Goal: Transaction & Acquisition: Purchase product/service

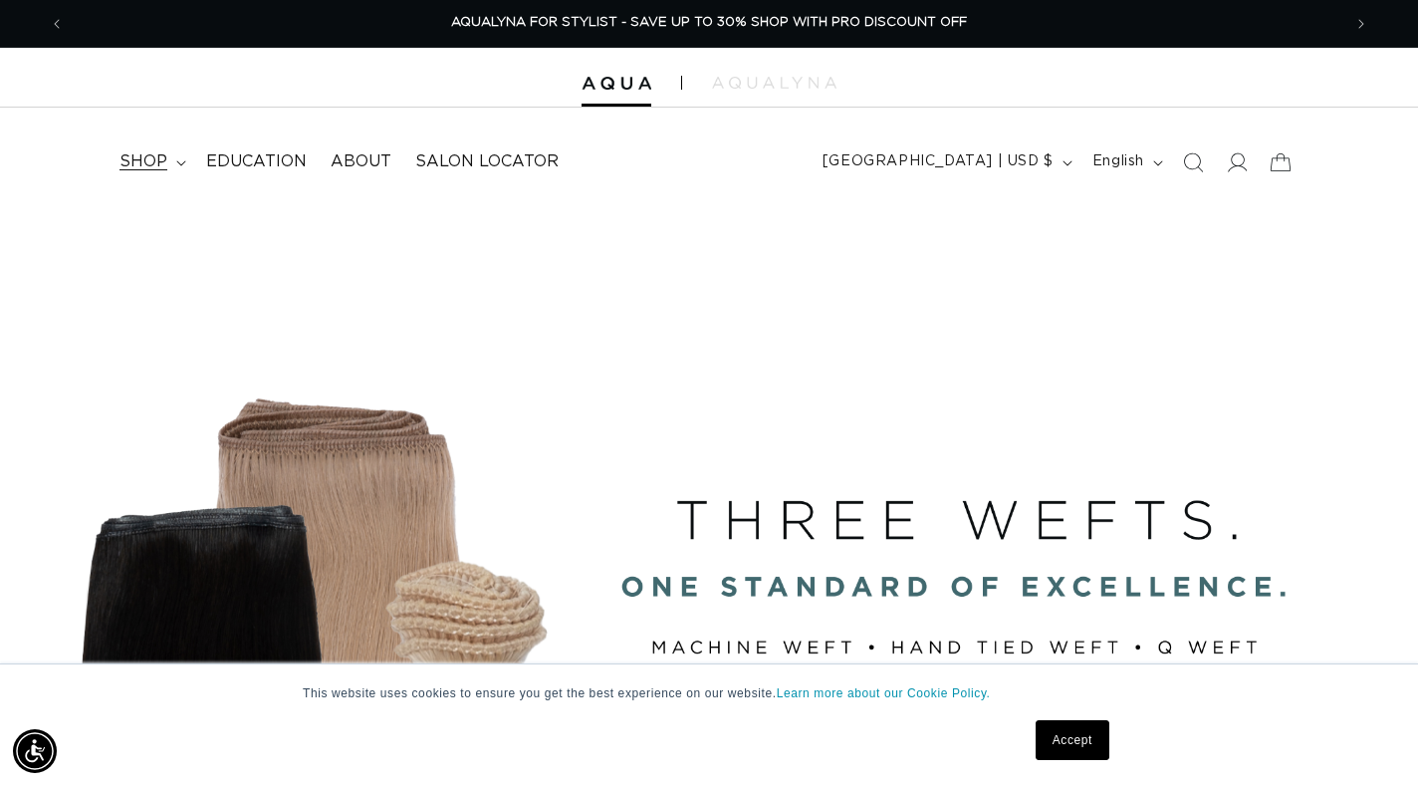
click at [157, 159] on span "shop" at bounding box center [144, 161] width 48 height 21
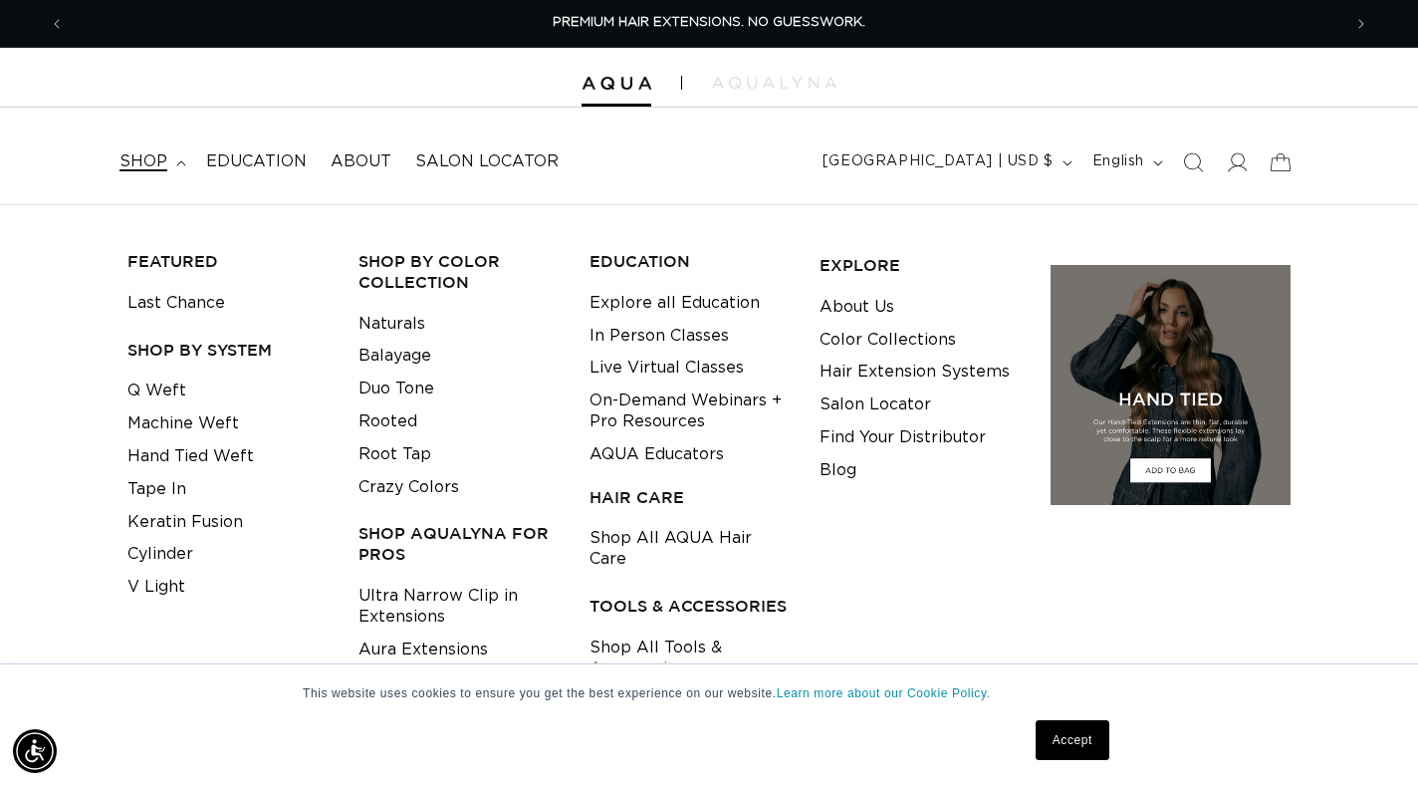
click at [232, 402] on li "Q Weft" at bounding box center [227, 390] width 200 height 33
click at [232, 412] on link "Machine Weft" at bounding box center [183, 423] width 112 height 33
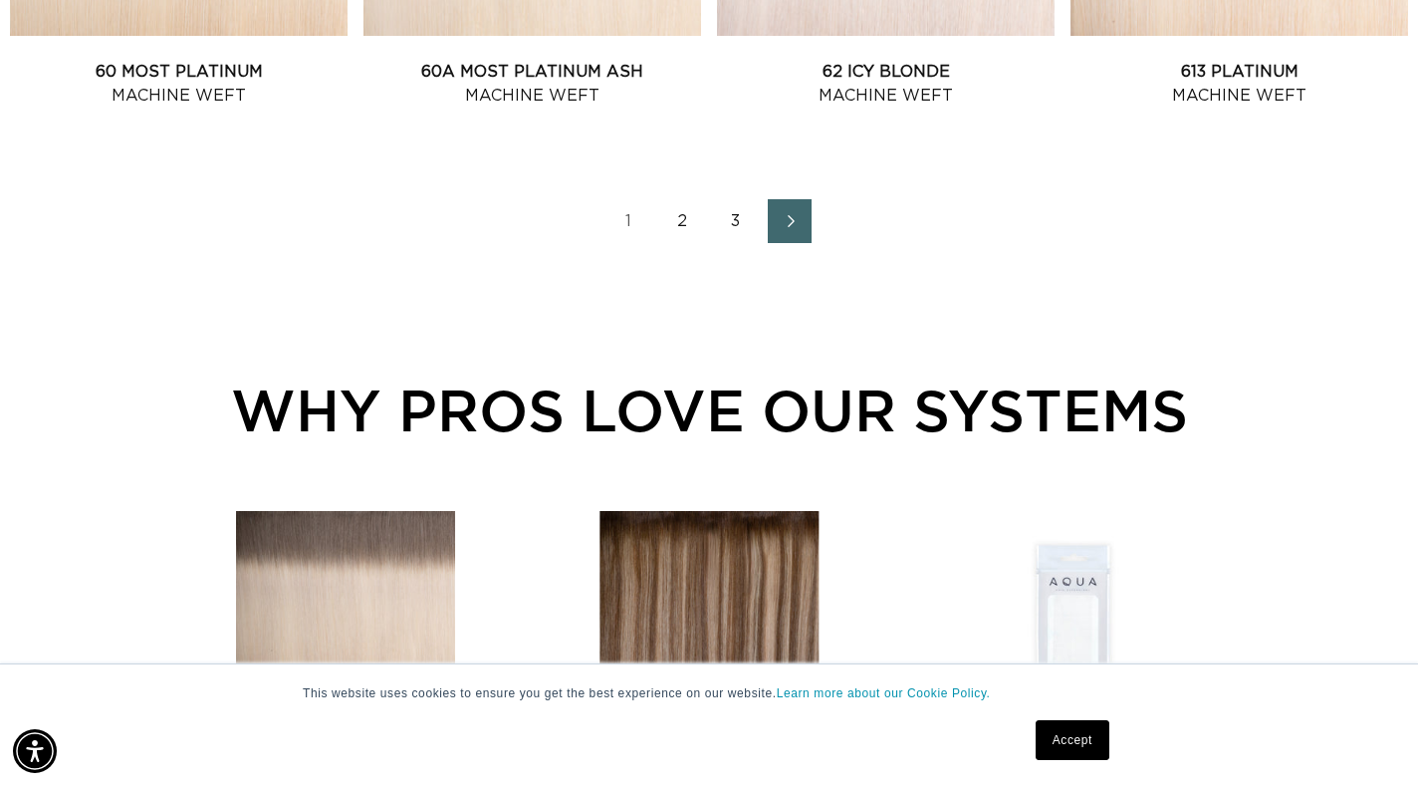
scroll to position [2546, 0]
click at [736, 223] on link "3" at bounding box center [736, 221] width 44 height 44
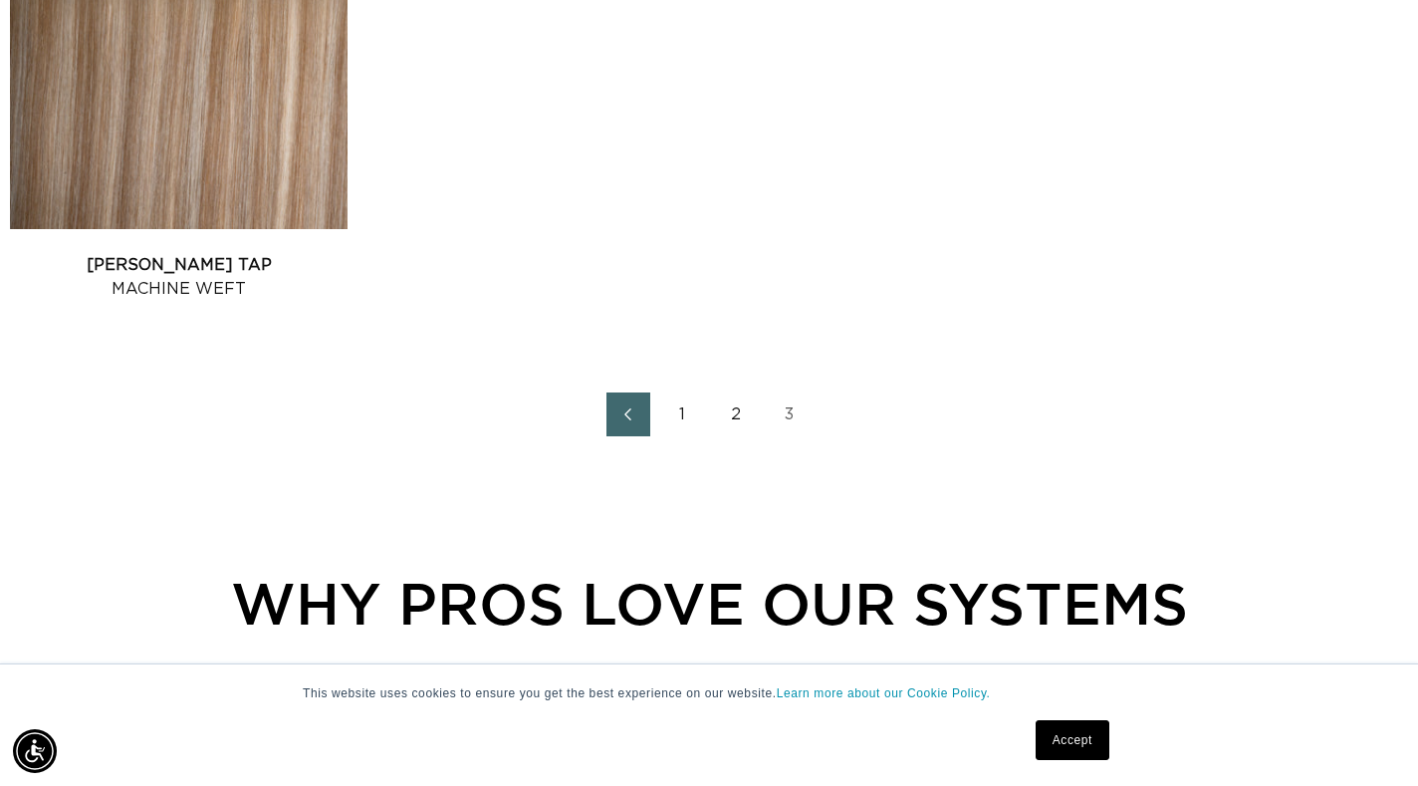
scroll to position [0, 1277]
click at [733, 412] on link "2" at bounding box center [736, 414] width 44 height 44
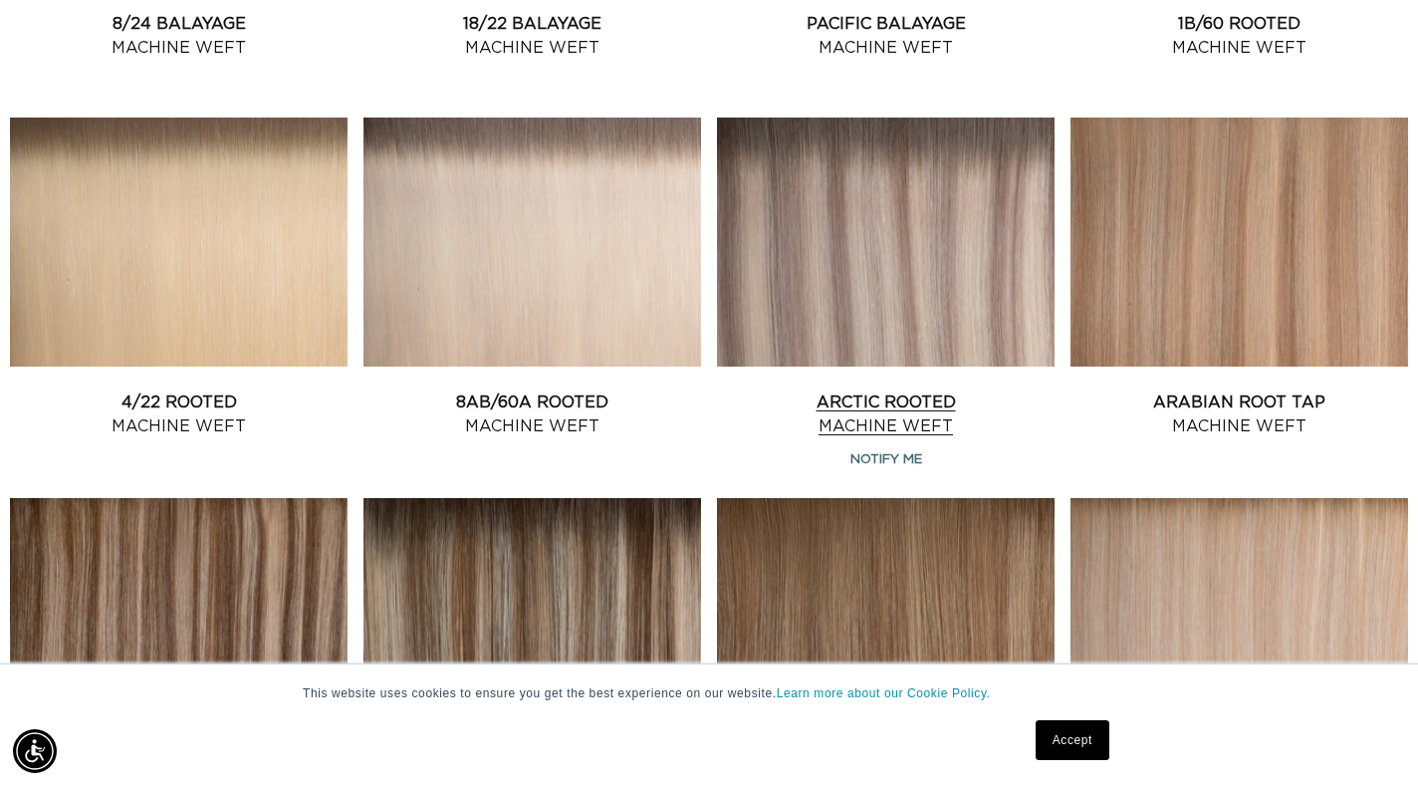
scroll to position [1840, 0]
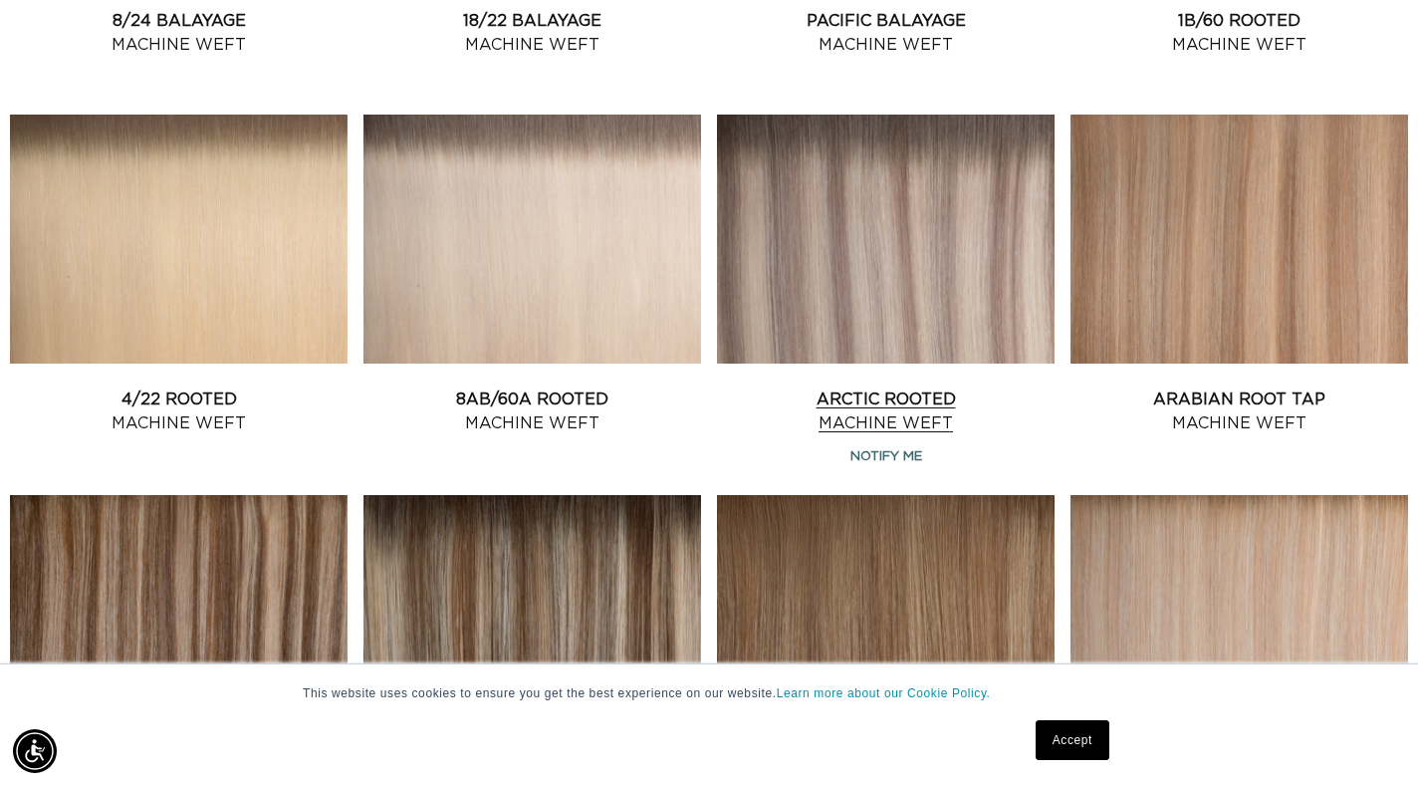
click at [808, 387] on link "Arctic Rooted Machine Weft" at bounding box center [886, 411] width 338 height 48
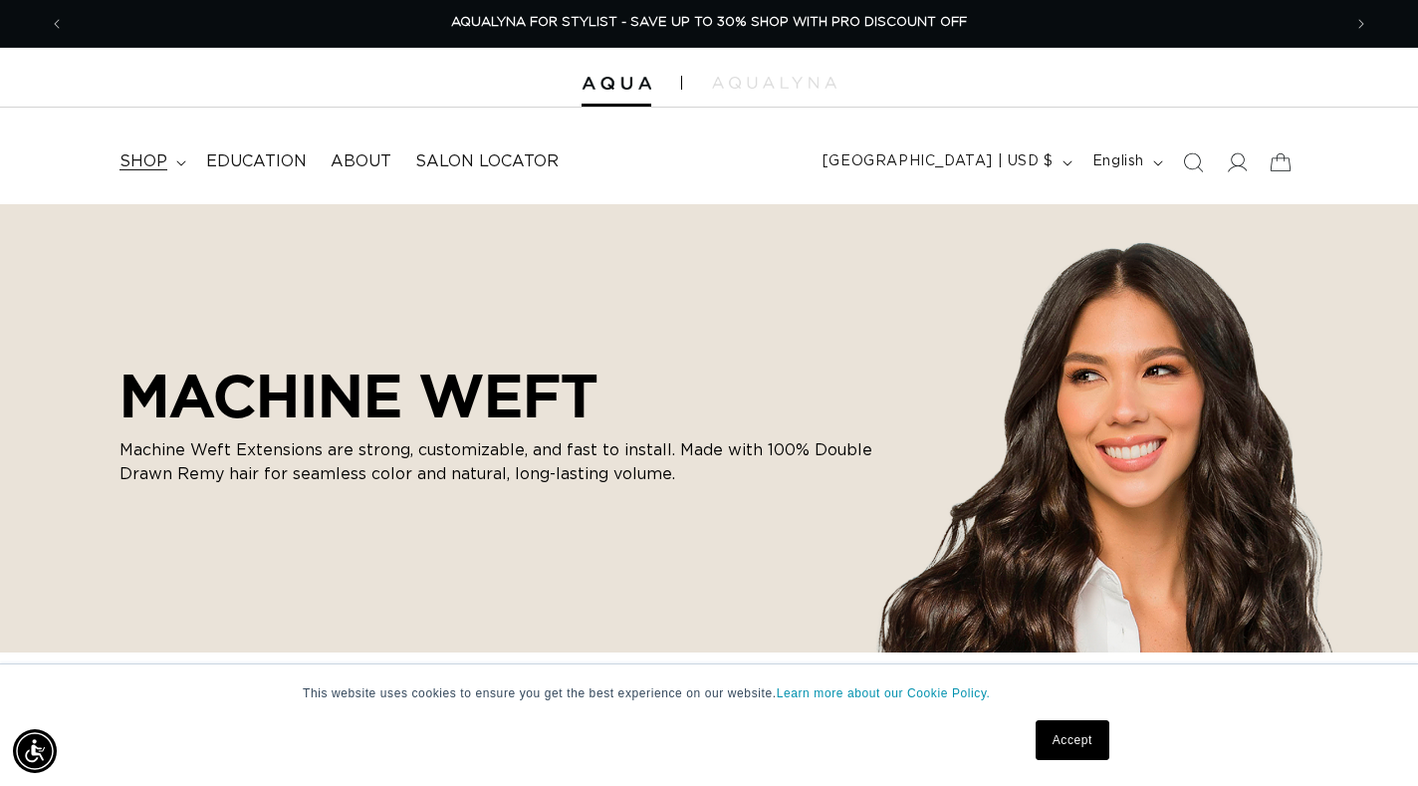
scroll to position [0, 0]
click at [181, 154] on summary "shop" at bounding box center [151, 161] width 87 height 45
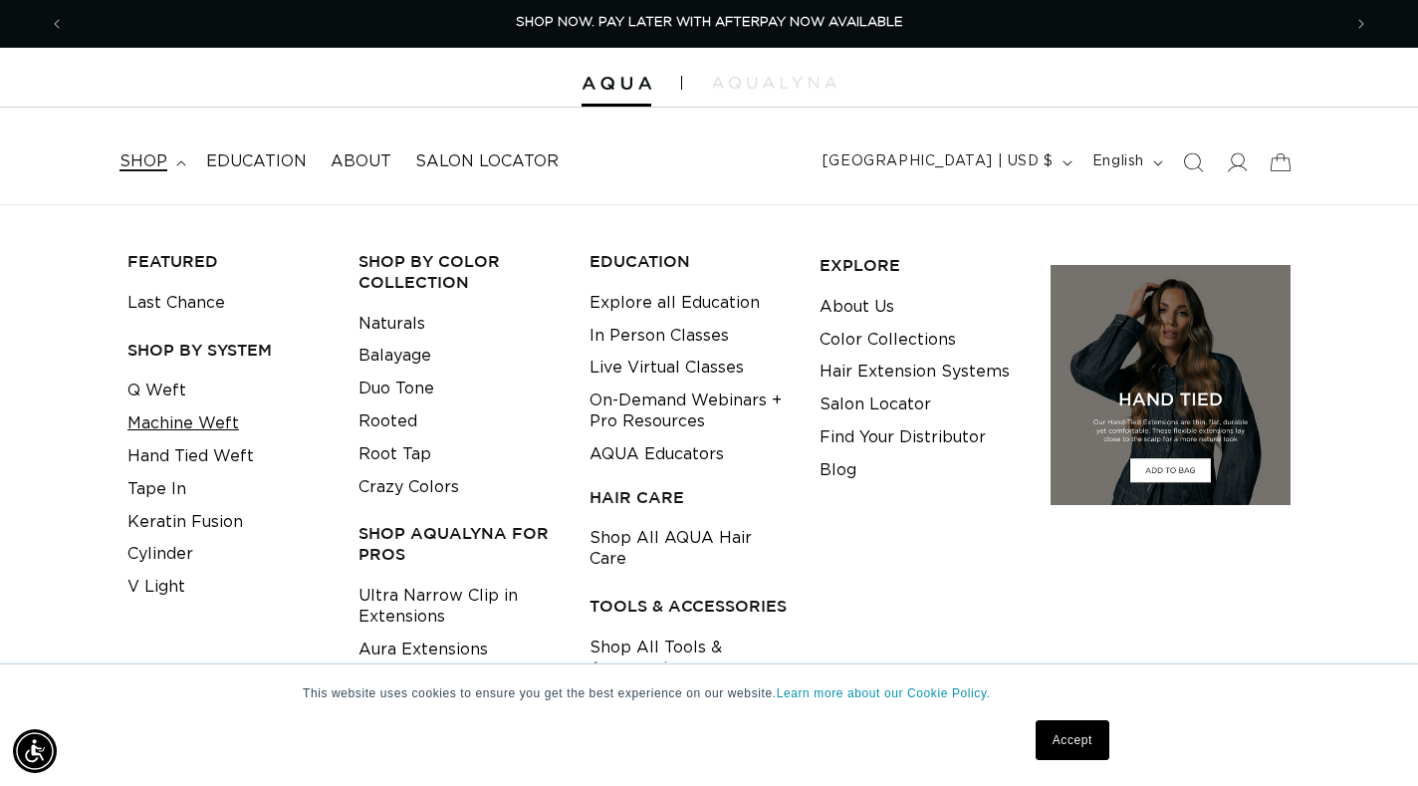
click at [171, 424] on link "Machine Weft" at bounding box center [183, 423] width 112 height 33
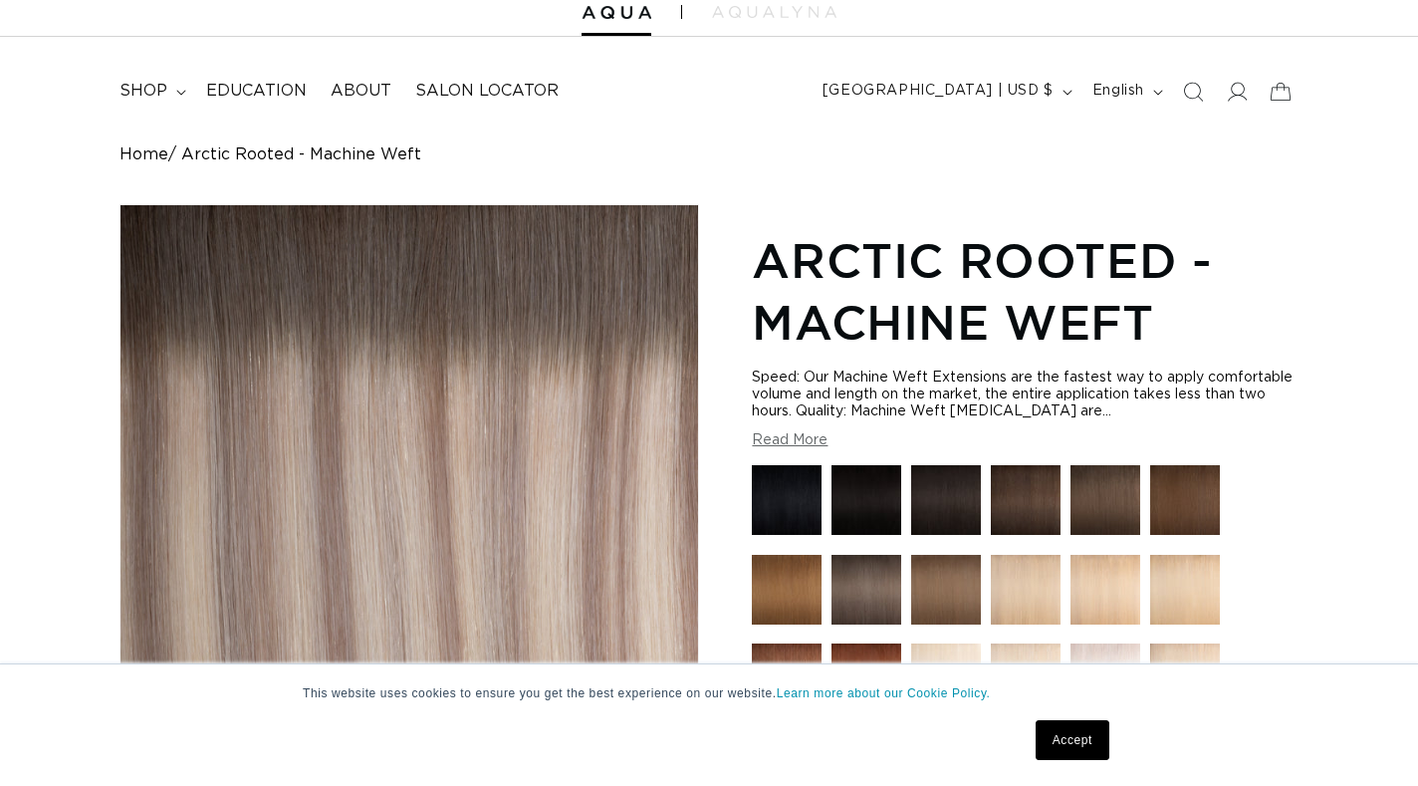
scroll to position [422, 0]
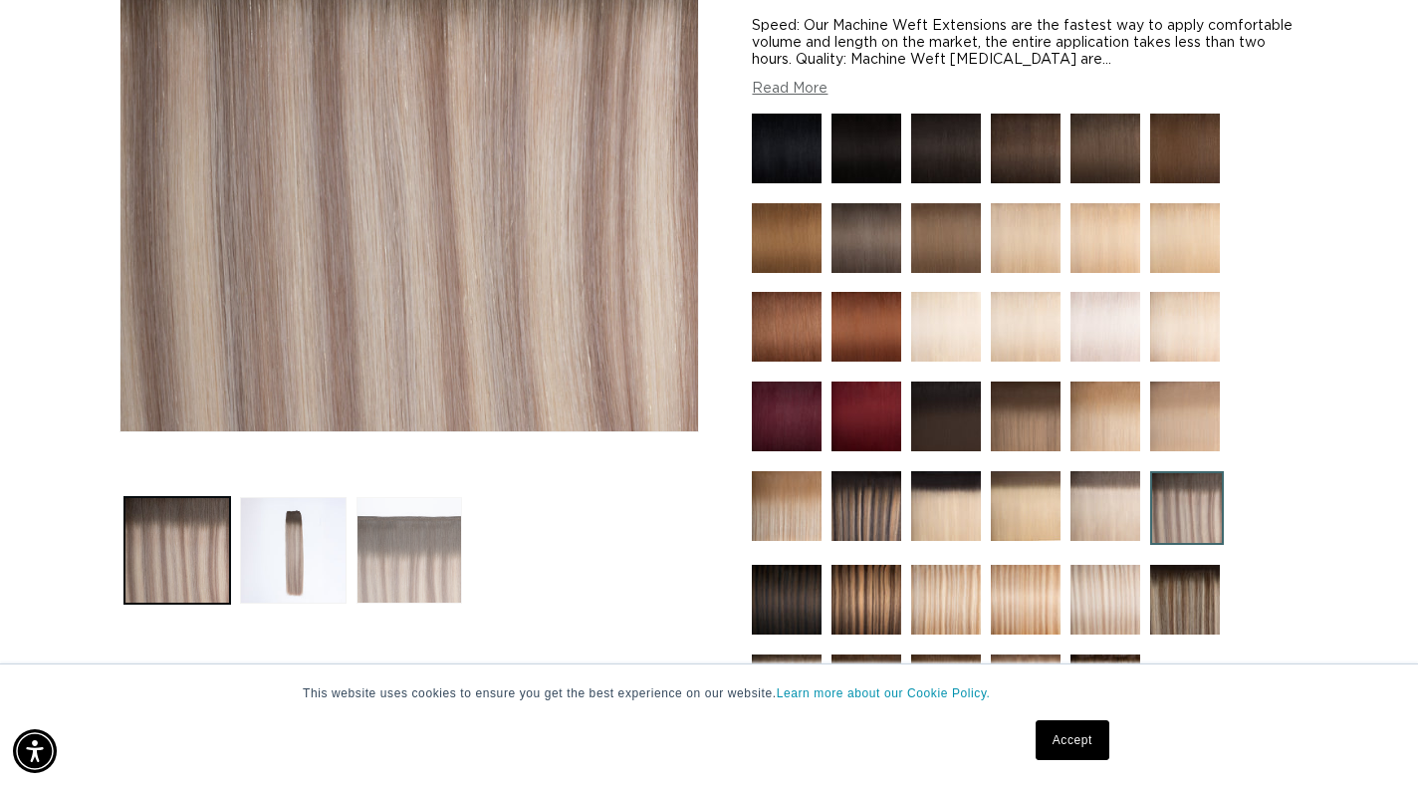
click at [434, 543] on button "Load image 3 in gallery view" at bounding box center [410, 550] width 106 height 106
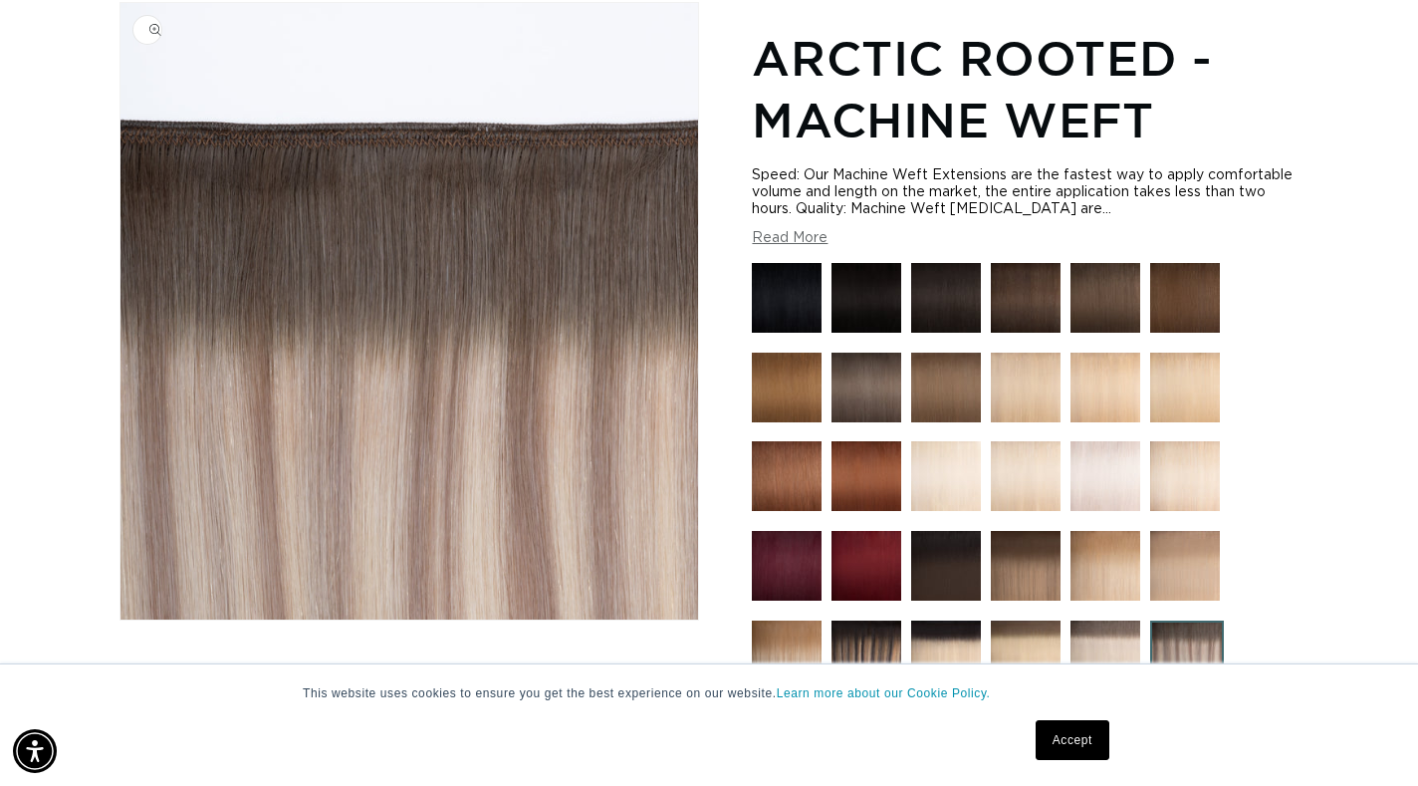
scroll to position [0, 1277]
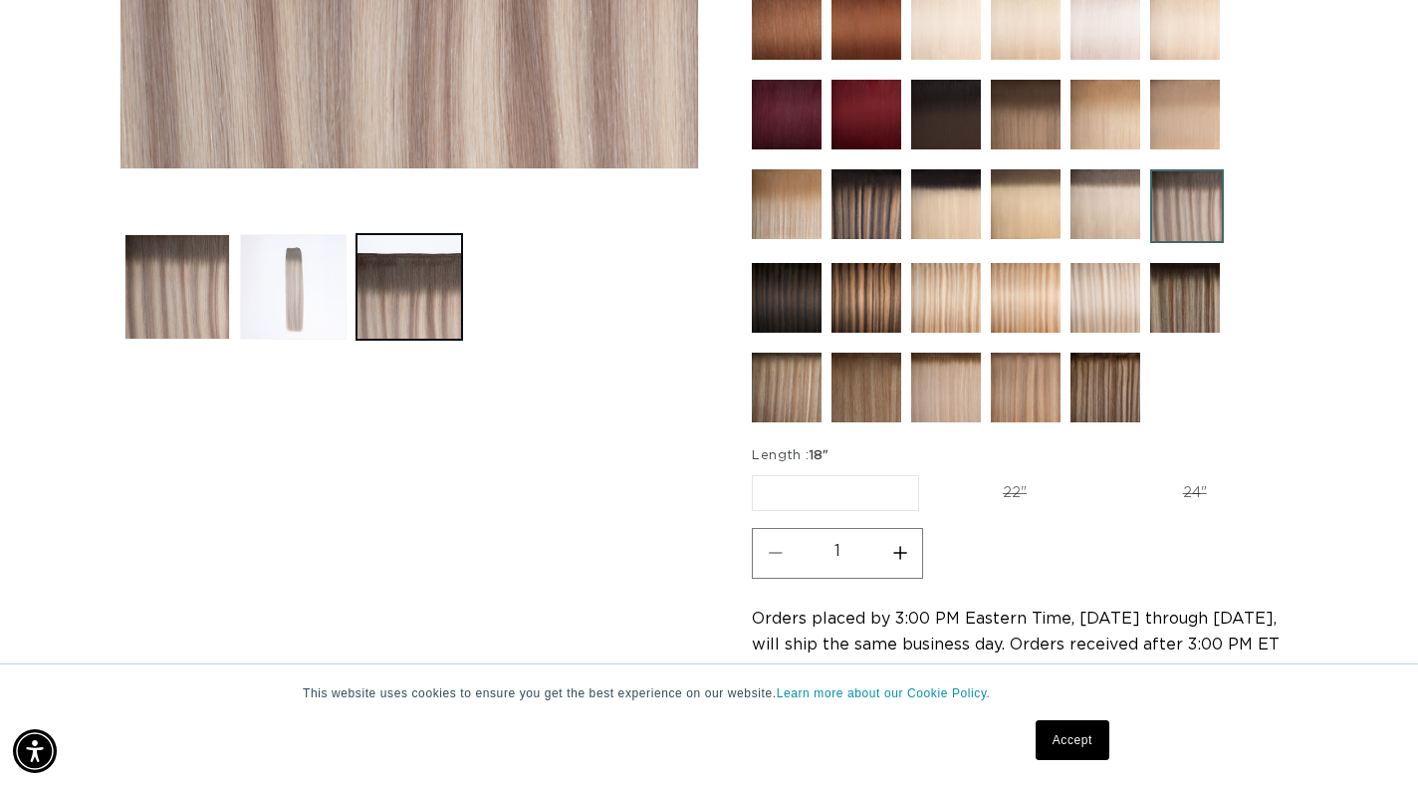
click at [307, 310] on button "Load image 2 in gallery view" at bounding box center [293, 287] width 106 height 106
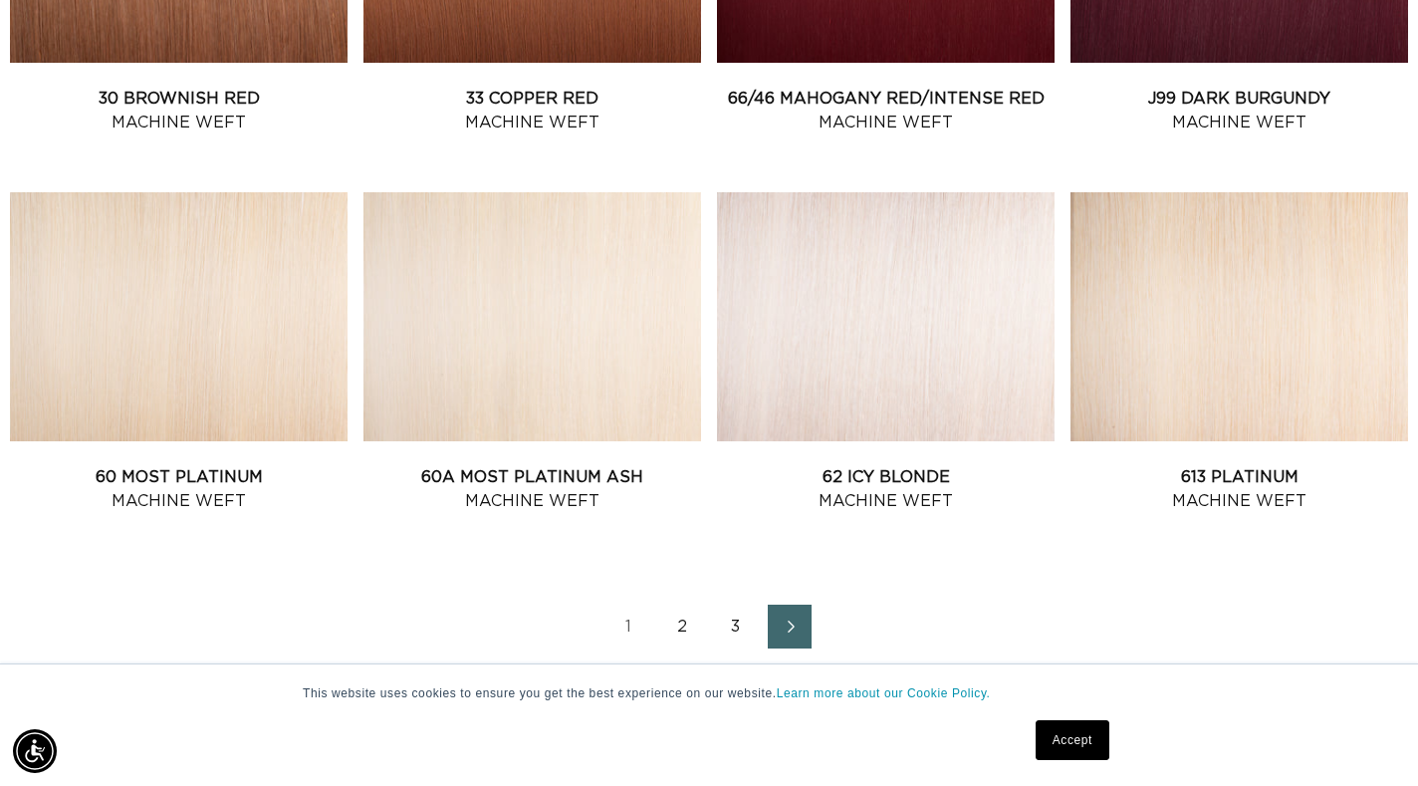
scroll to position [0, 2553]
click at [675, 618] on link "2" at bounding box center [682, 626] width 44 height 44
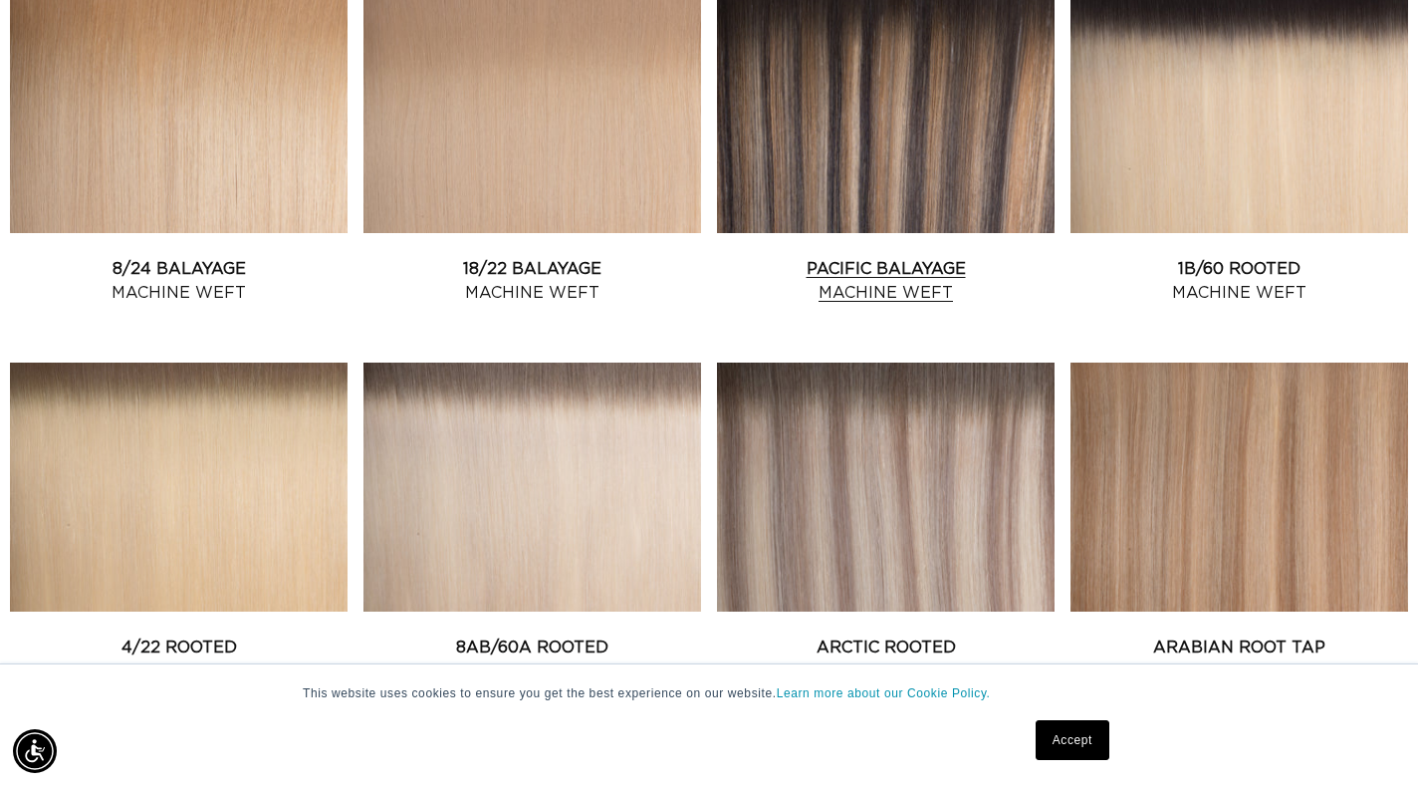
scroll to position [1594, 0]
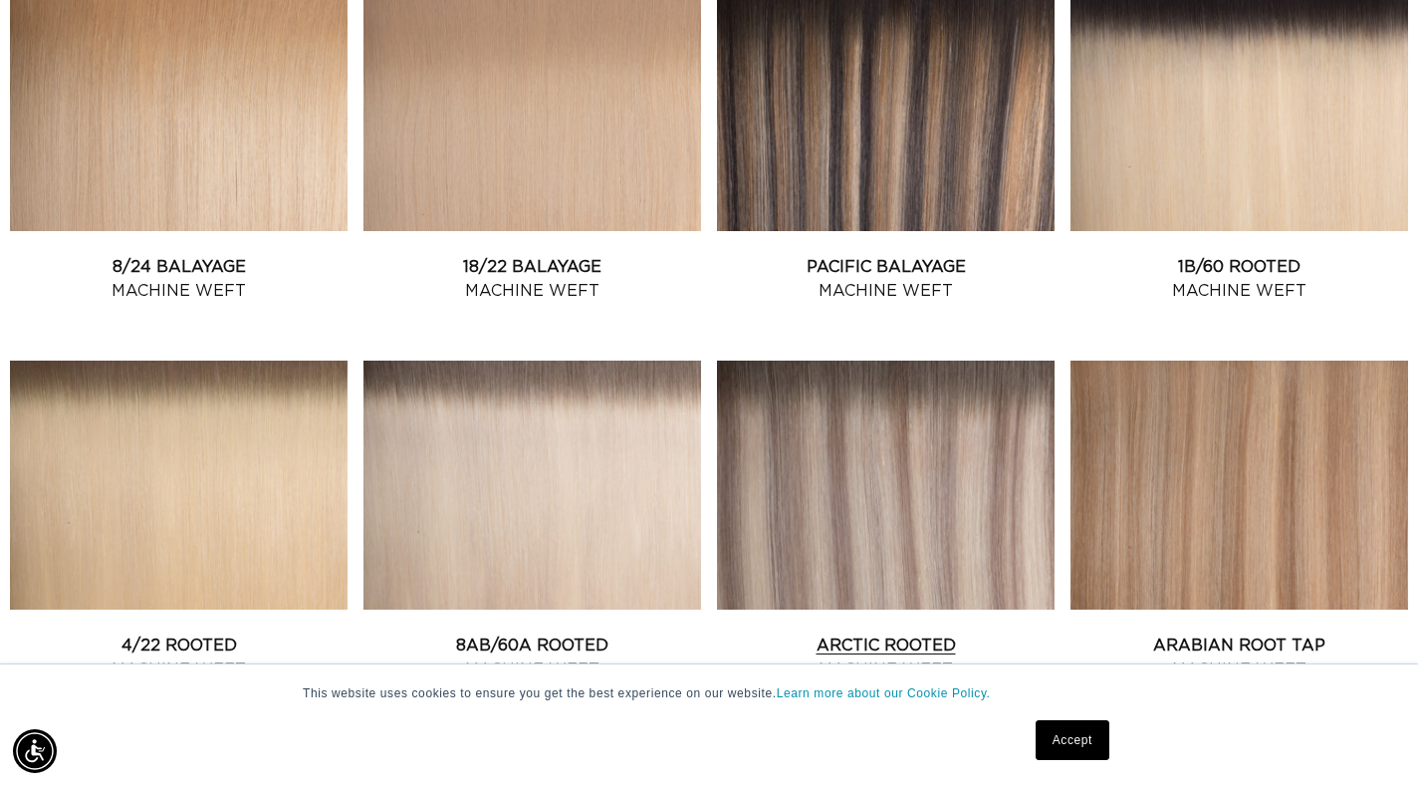
click at [843, 633] on link "Arctic Rooted Machine Weft" at bounding box center [886, 657] width 338 height 48
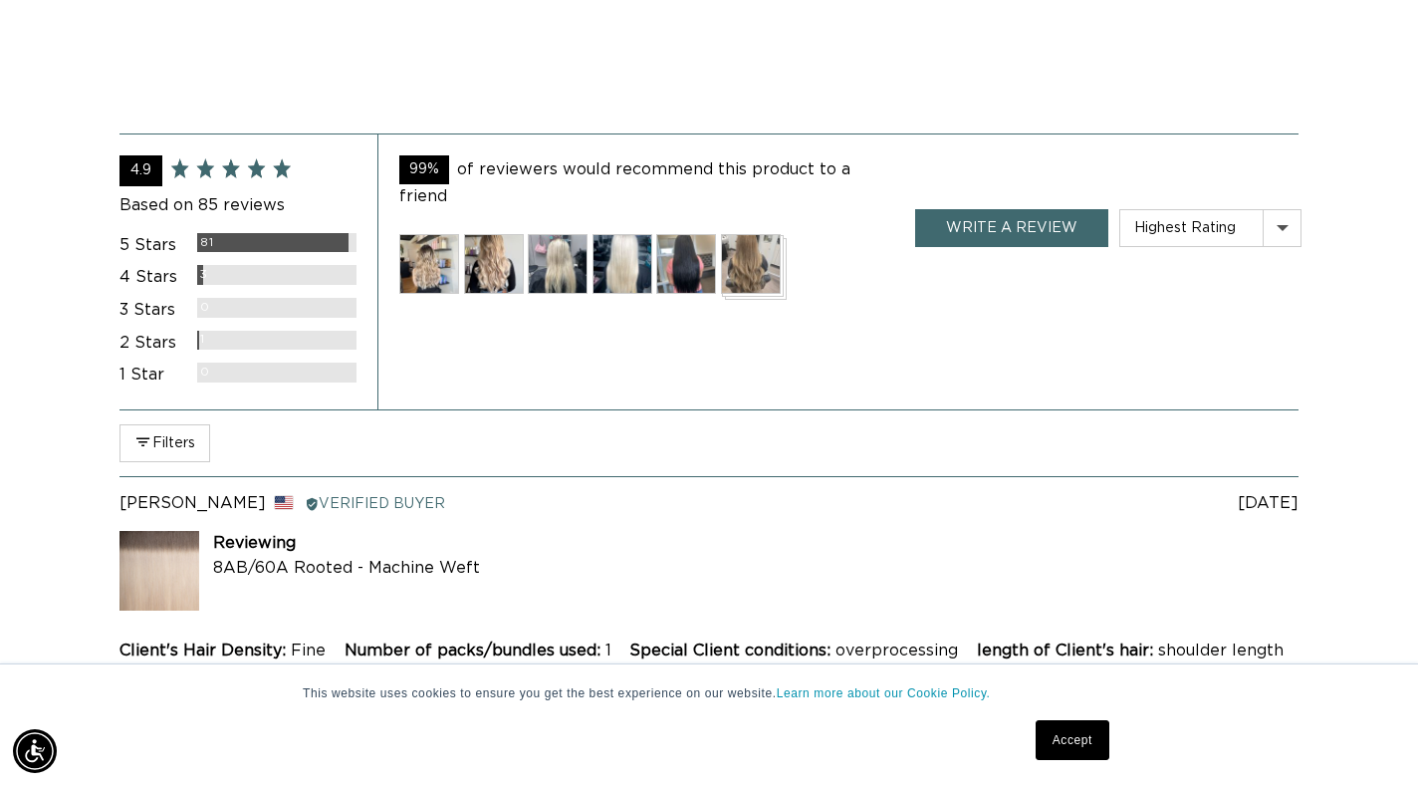
scroll to position [3982, 0]
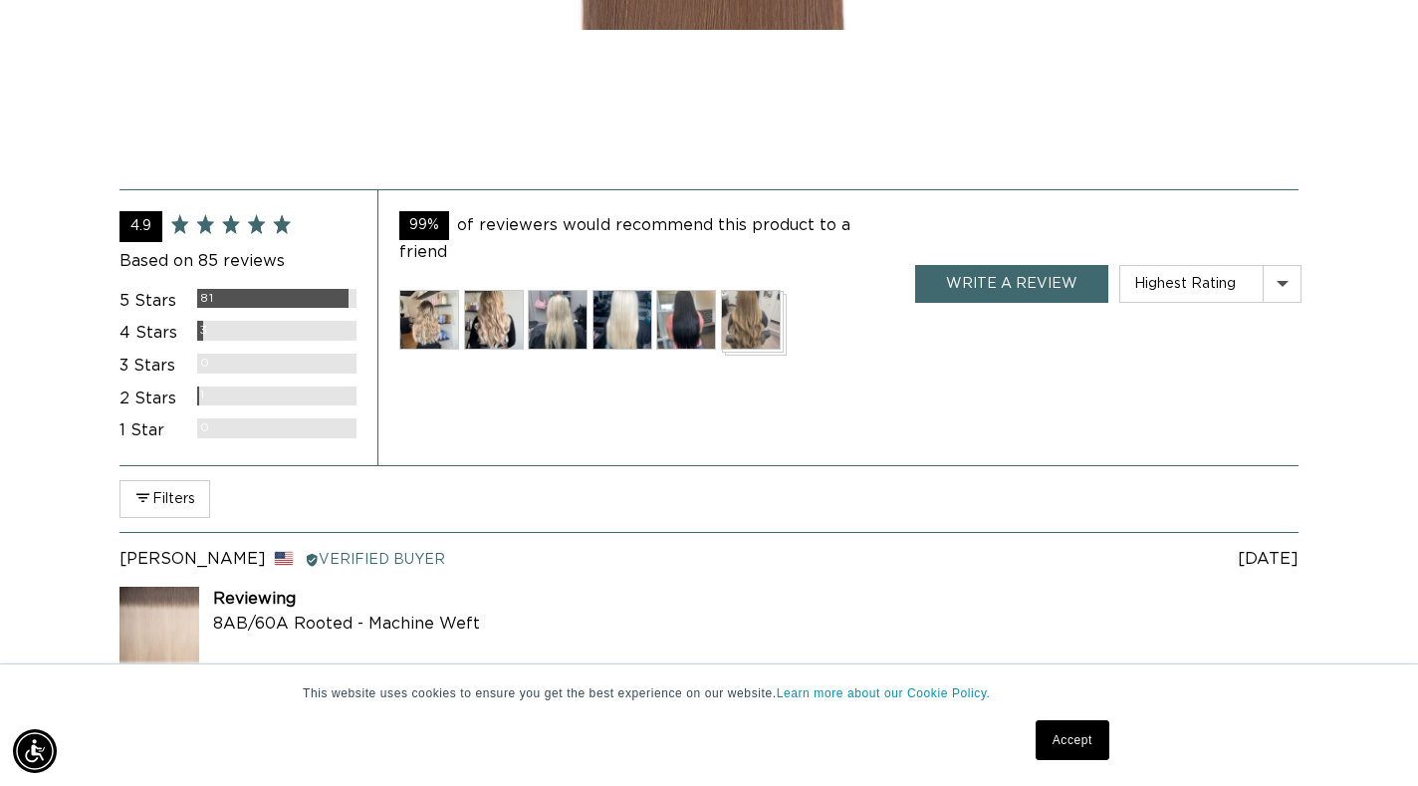
click at [411, 298] on img at bounding box center [429, 320] width 60 height 60
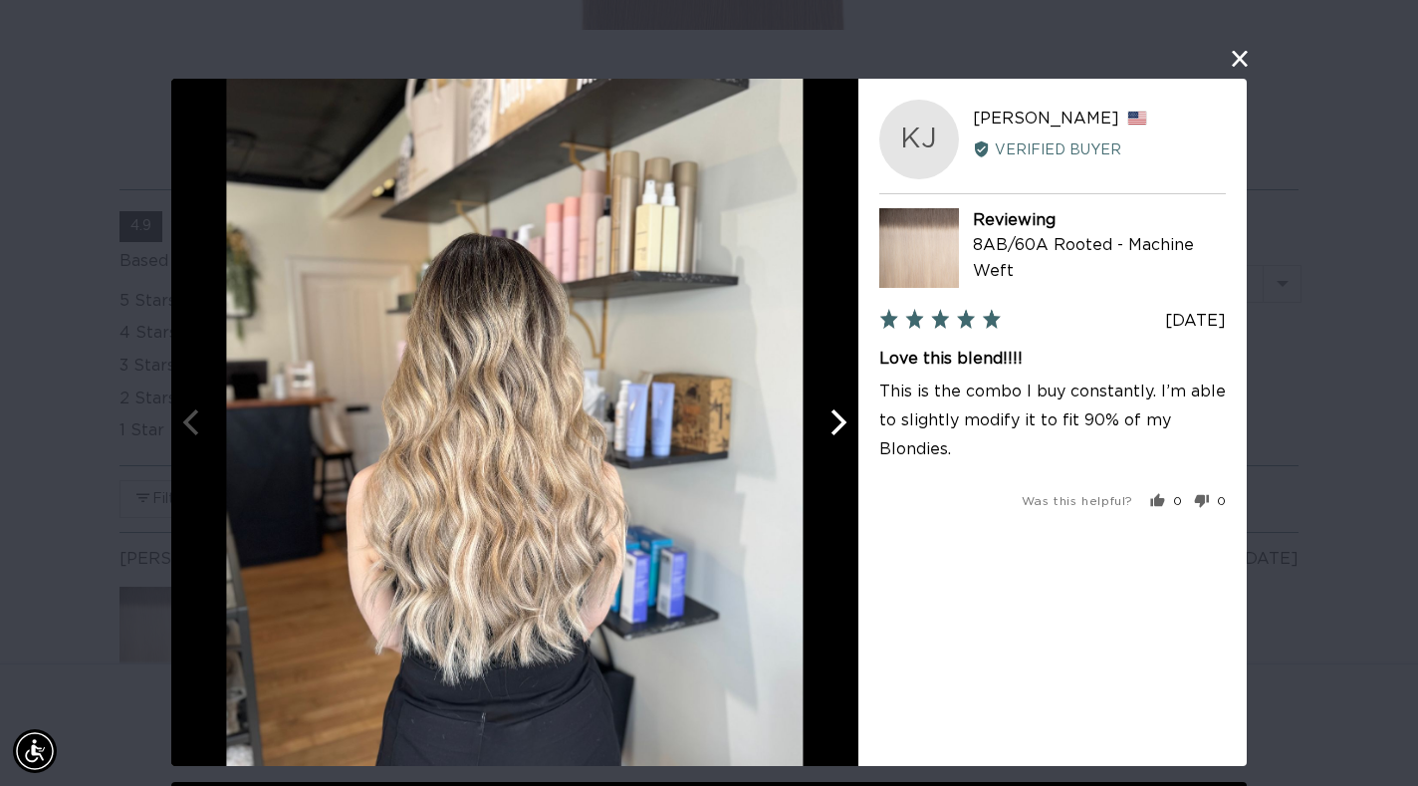
click at [847, 422] on icon "Next" at bounding box center [837, 422] width 26 height 26
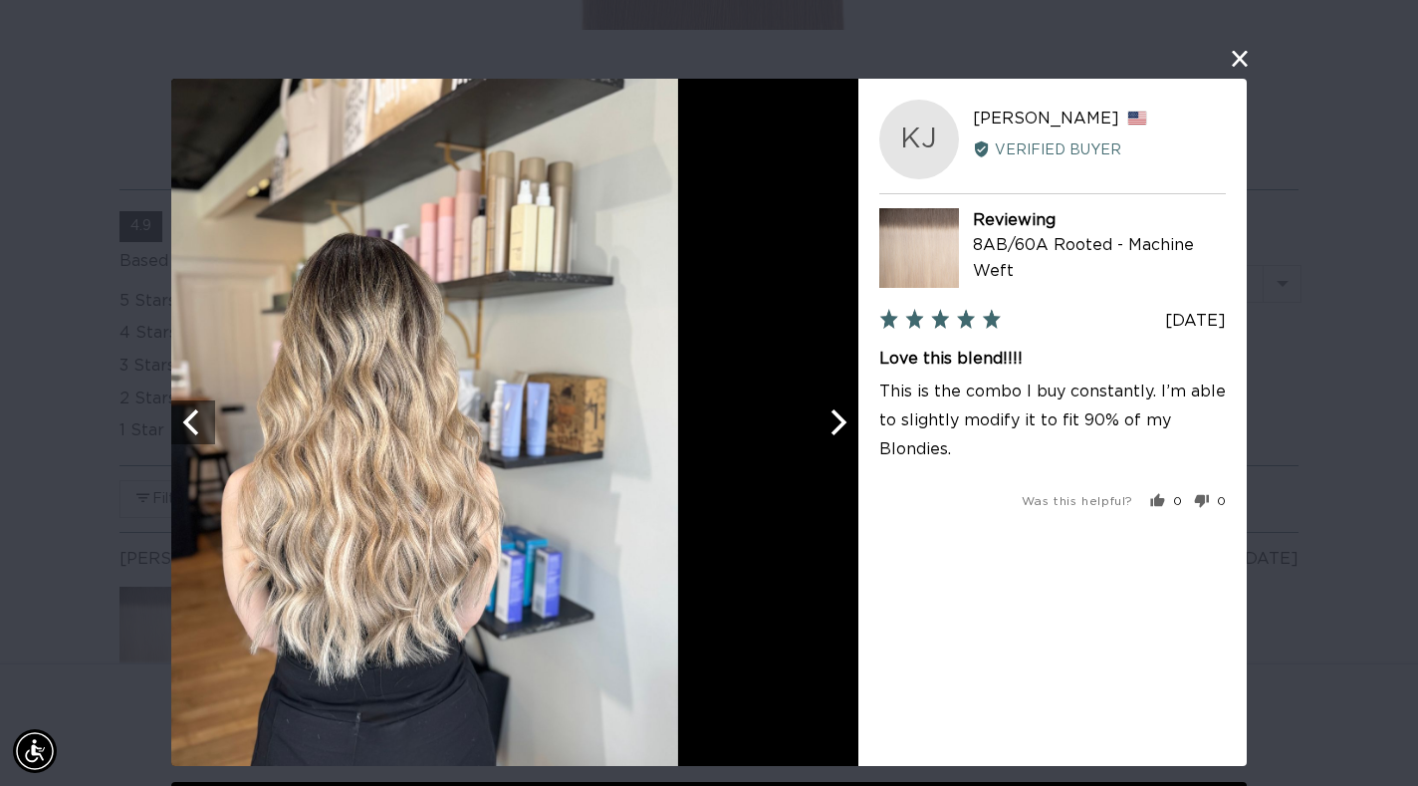
scroll to position [0, 0]
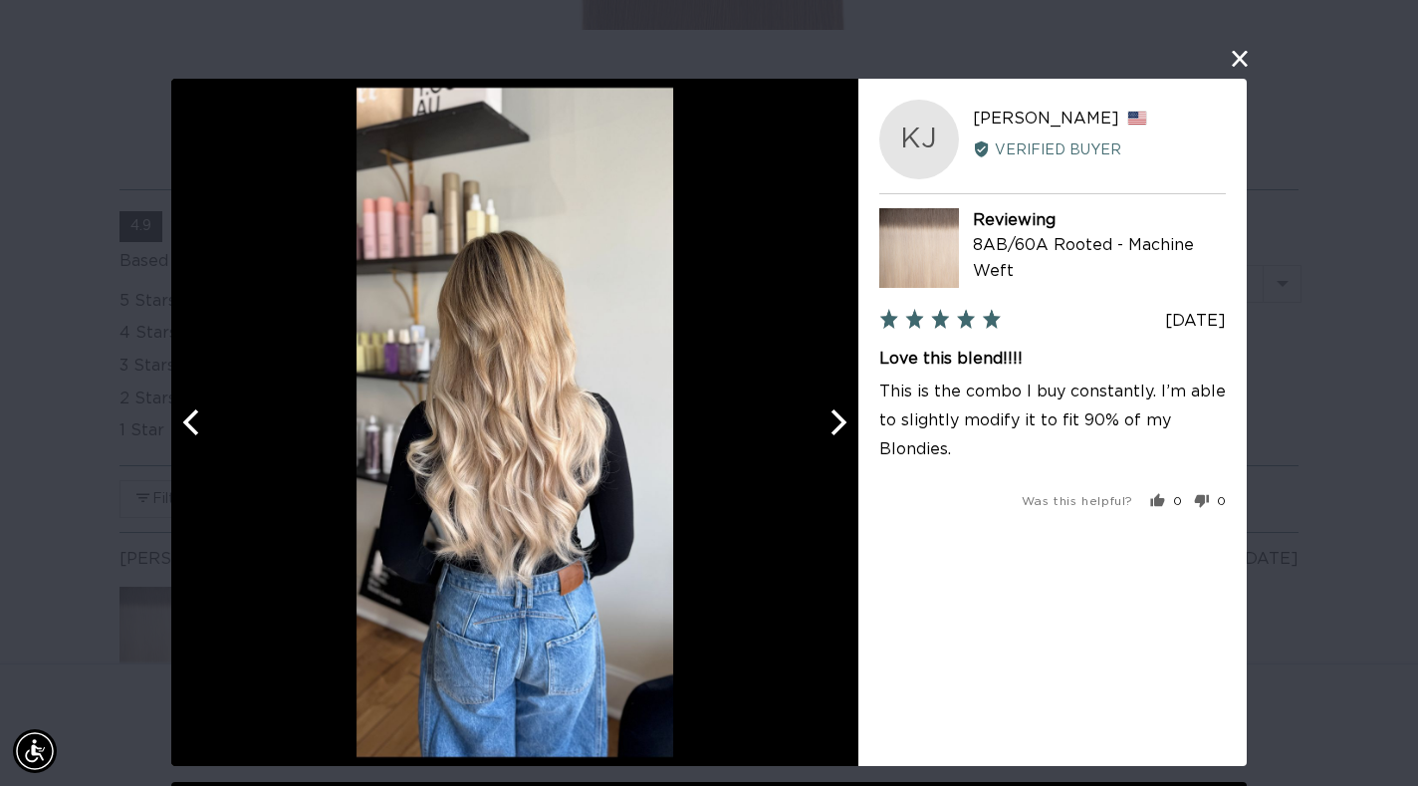
click at [847, 422] on icon "Next" at bounding box center [837, 422] width 26 height 26
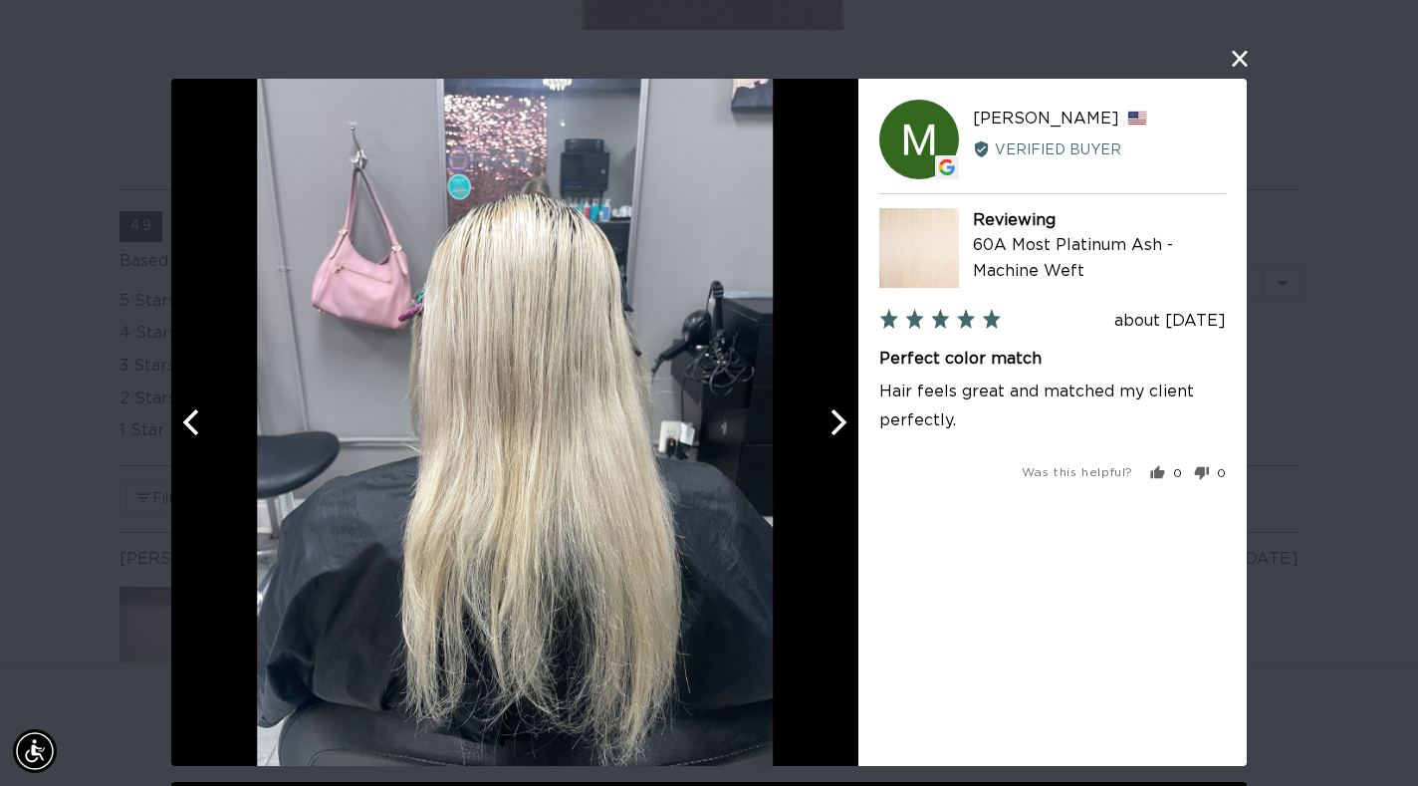
scroll to position [0, 1277]
click at [842, 424] on icon "Next" at bounding box center [840, 422] width 16 height 26
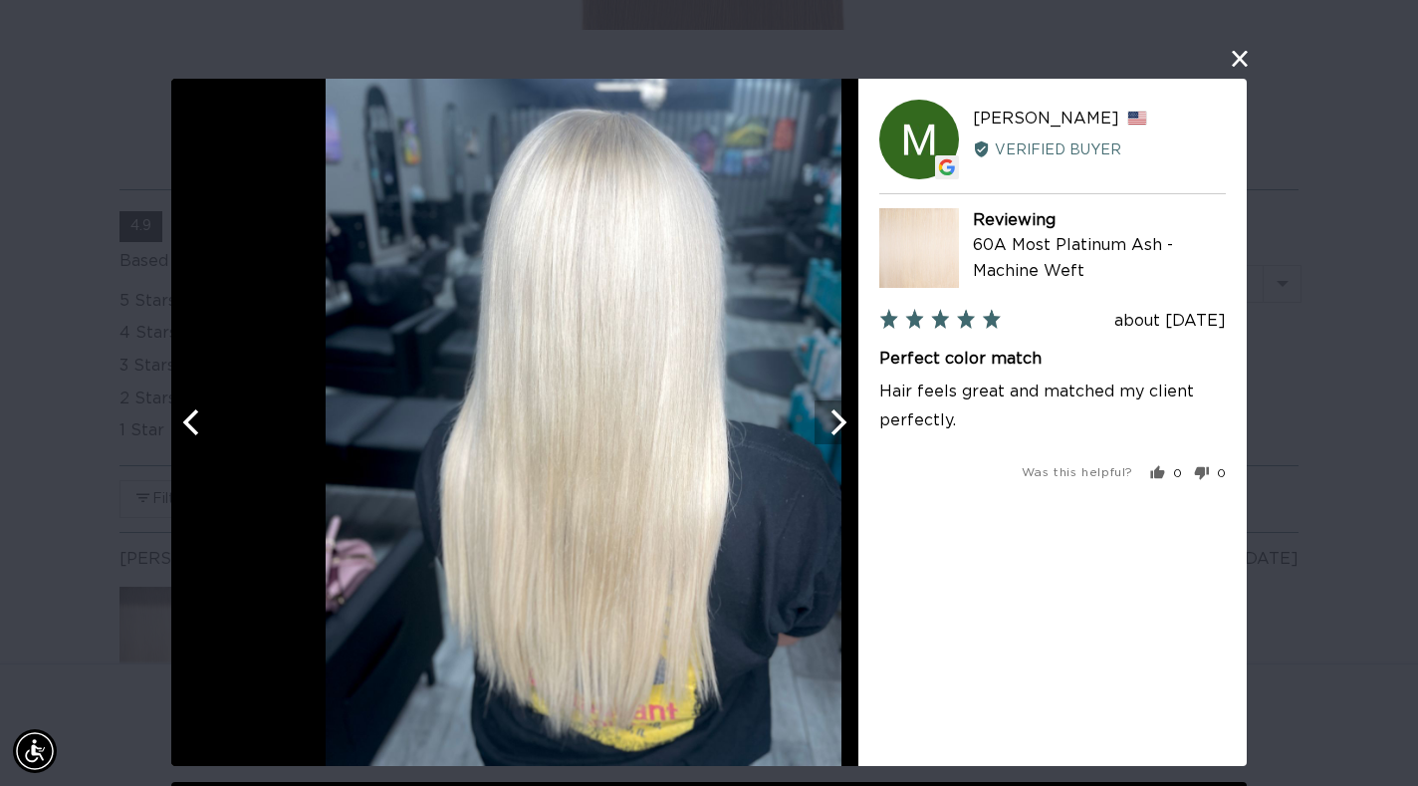
scroll to position [0, 2553]
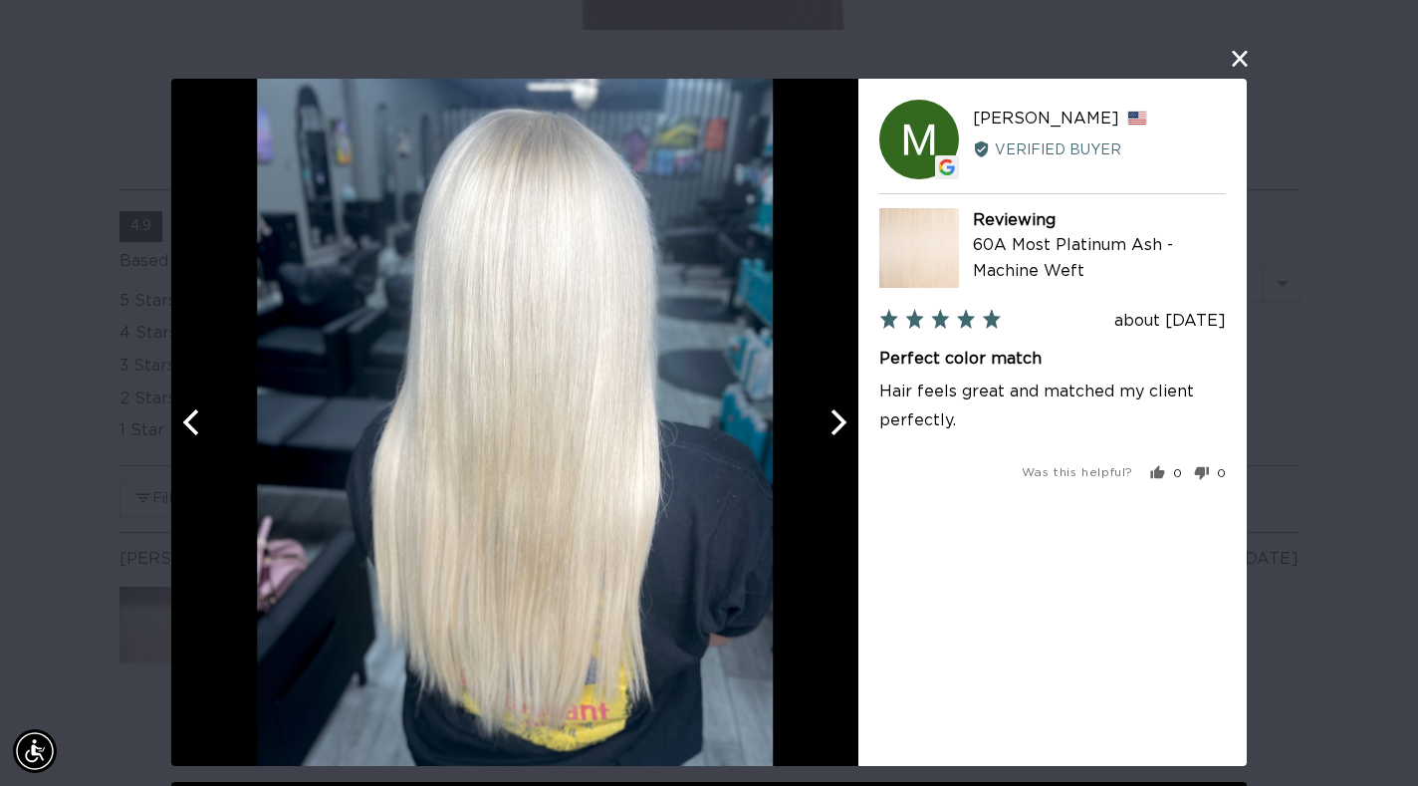
click at [842, 424] on icon "Next" at bounding box center [840, 422] width 16 height 26
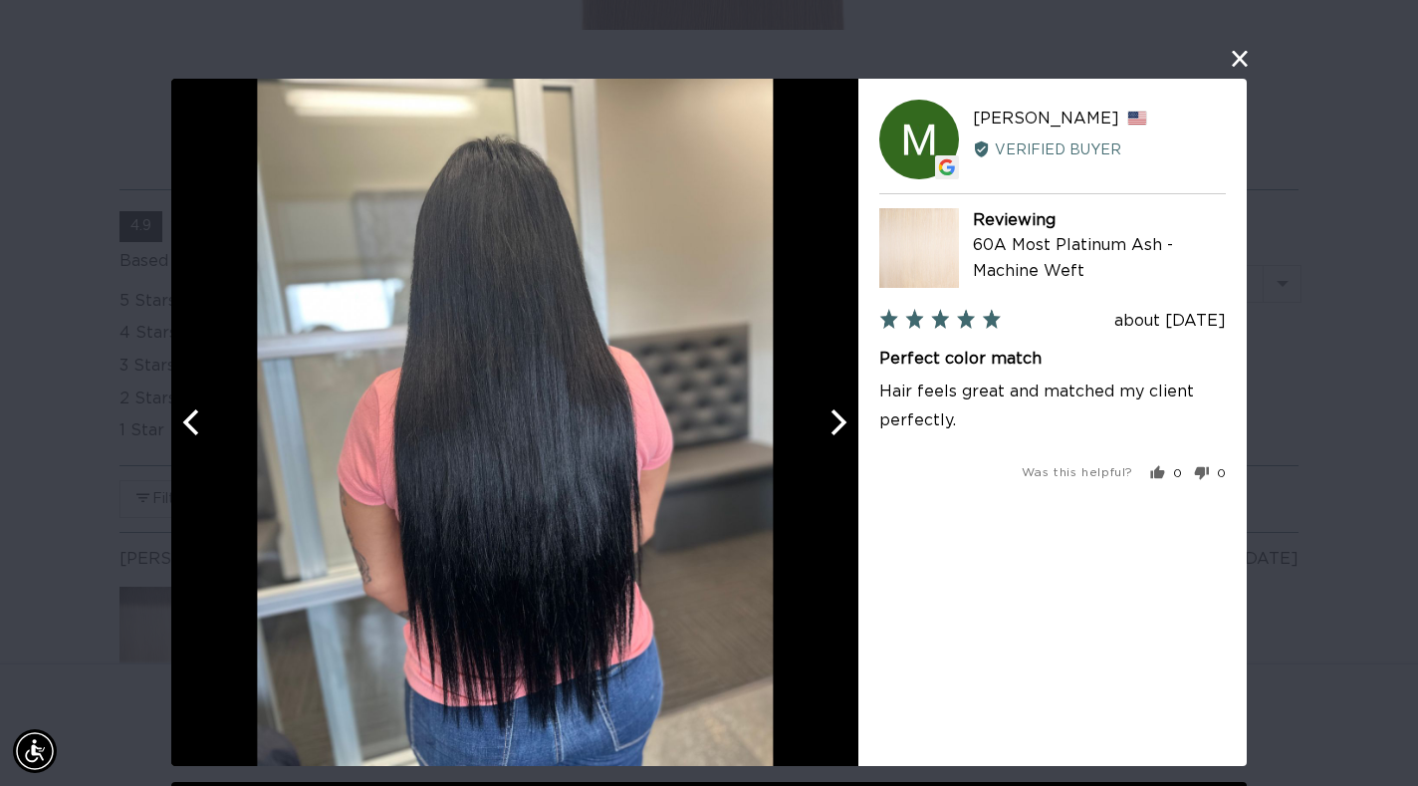
click at [843, 425] on icon "Next" at bounding box center [840, 422] width 16 height 26
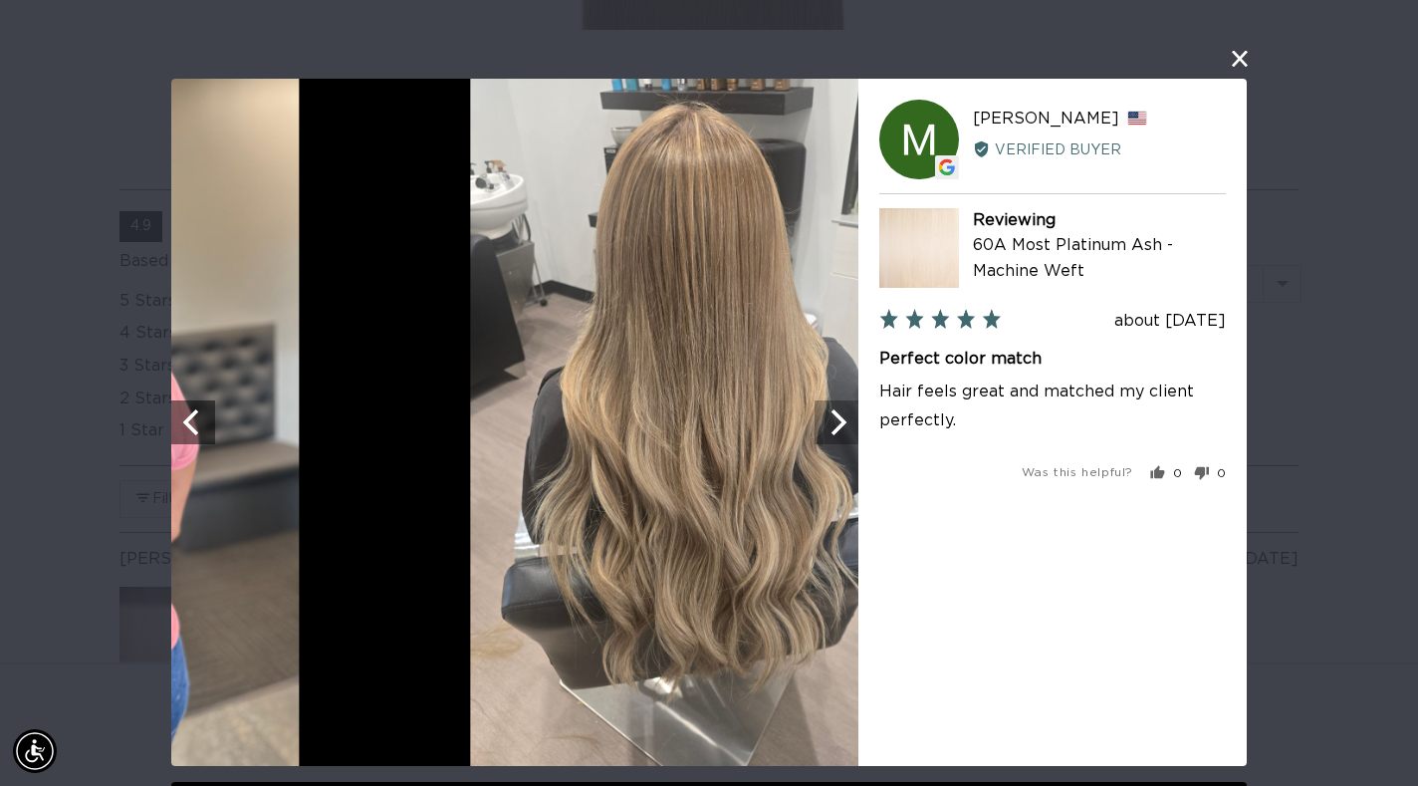
scroll to position [0, 0]
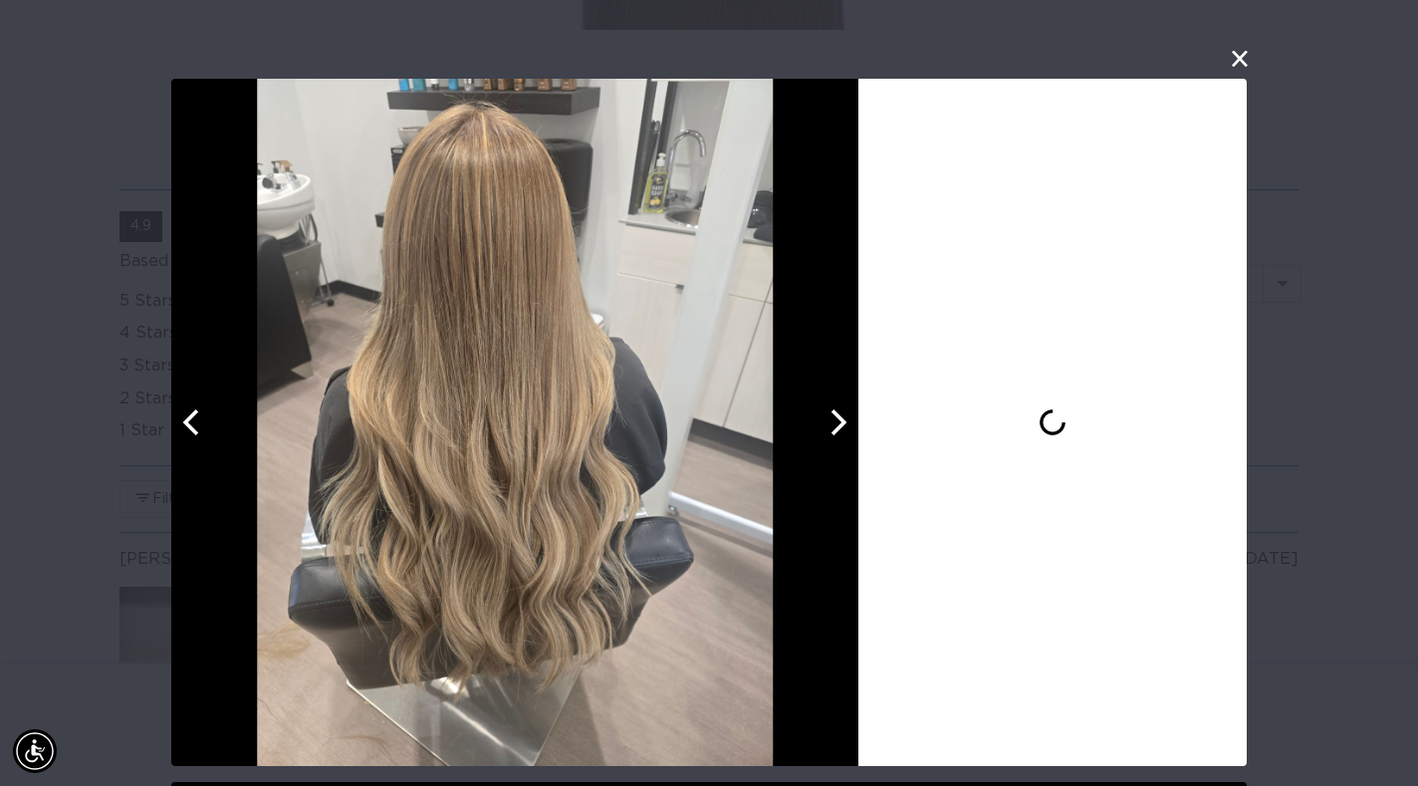
click at [843, 425] on icon "Next" at bounding box center [840, 422] width 16 height 26
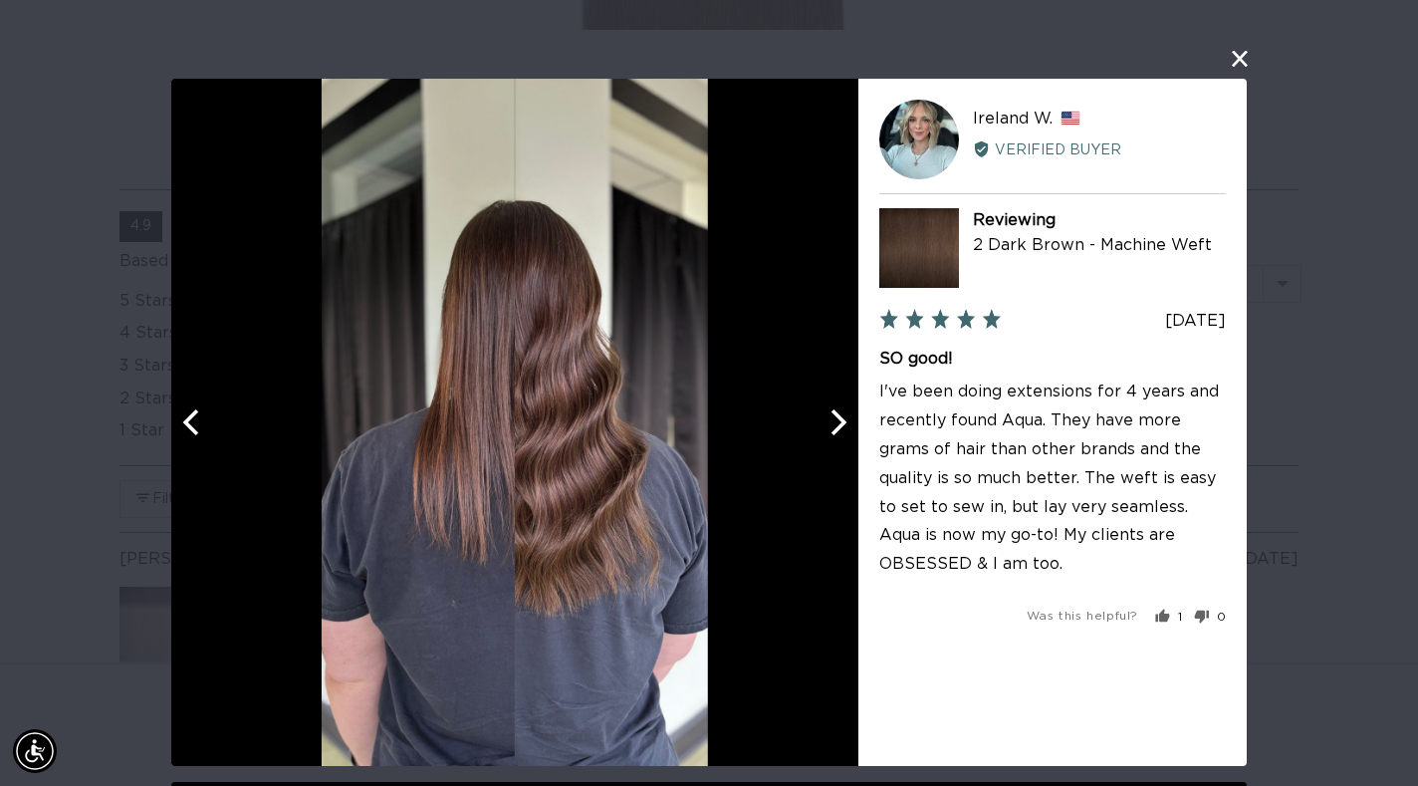
click at [843, 425] on icon "Next" at bounding box center [840, 422] width 16 height 26
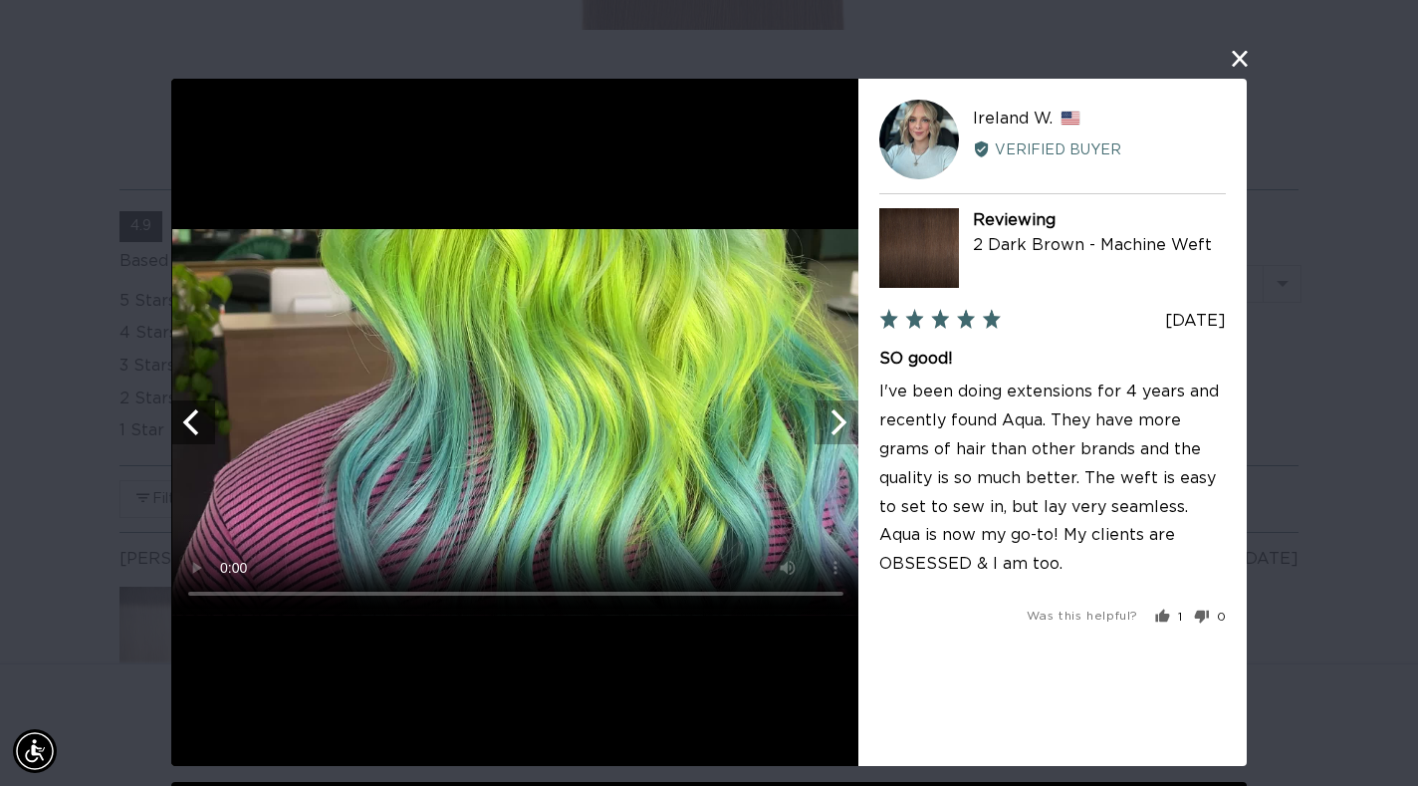
click at [843, 425] on icon "Next" at bounding box center [840, 422] width 16 height 26
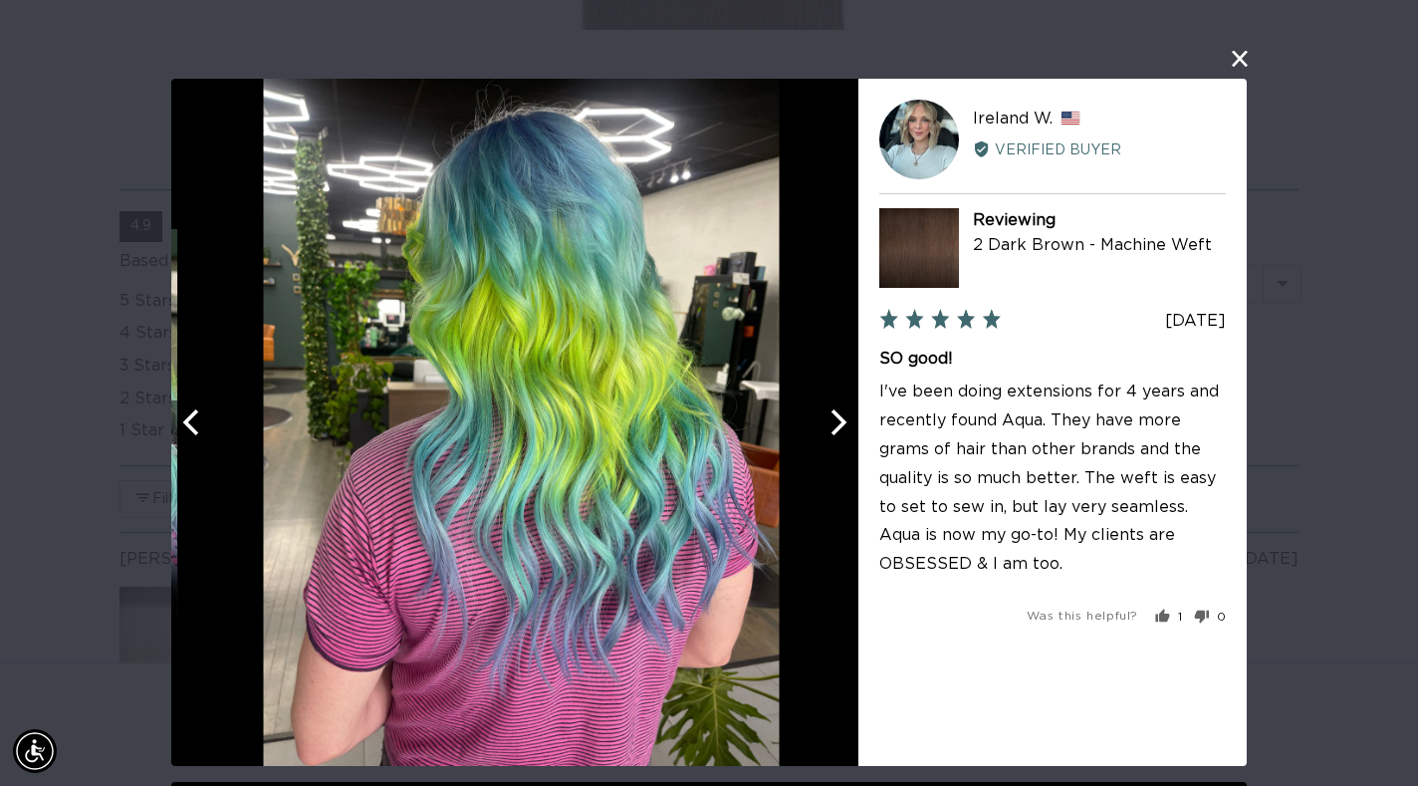
click at [843, 425] on icon "Next" at bounding box center [840, 422] width 16 height 26
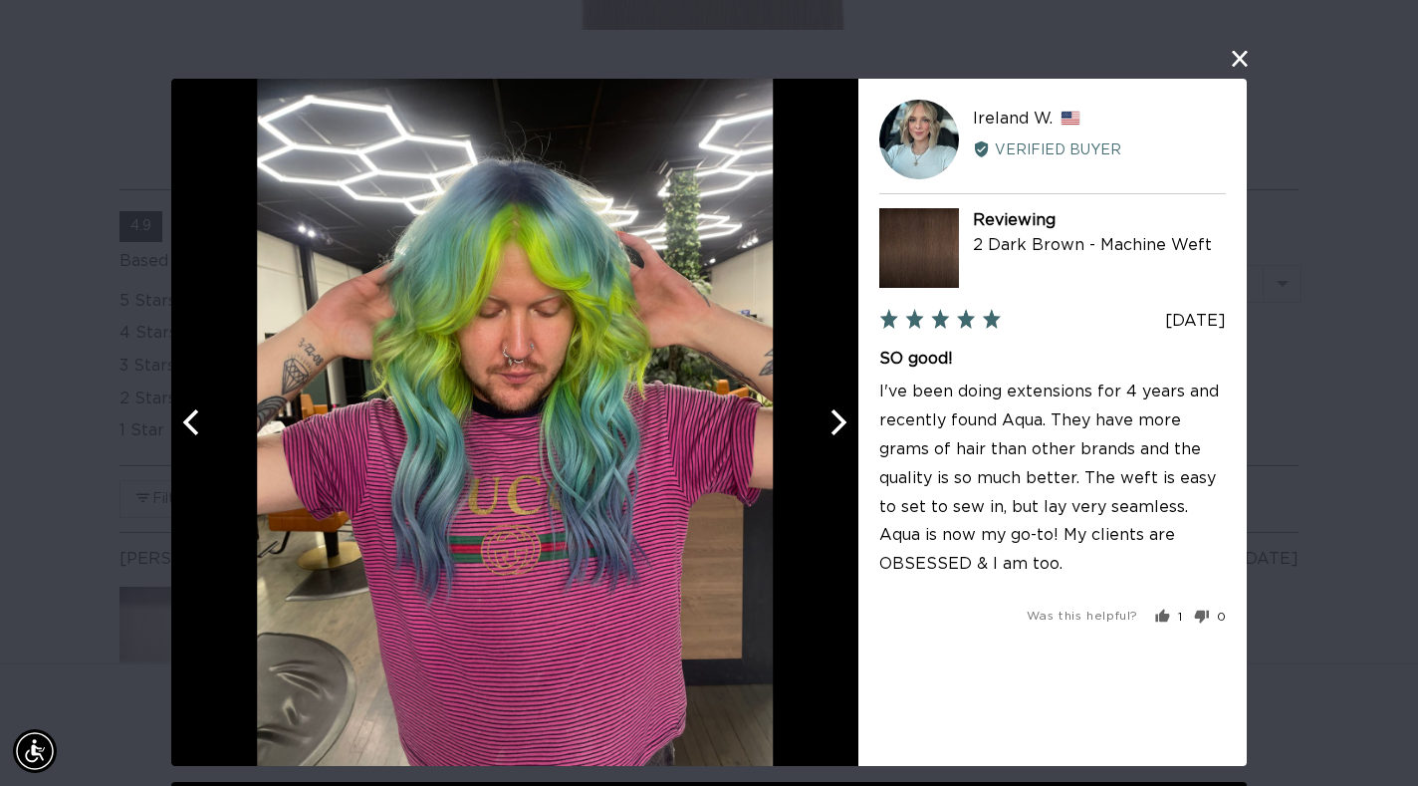
click at [844, 426] on icon "Next" at bounding box center [837, 422] width 26 height 26
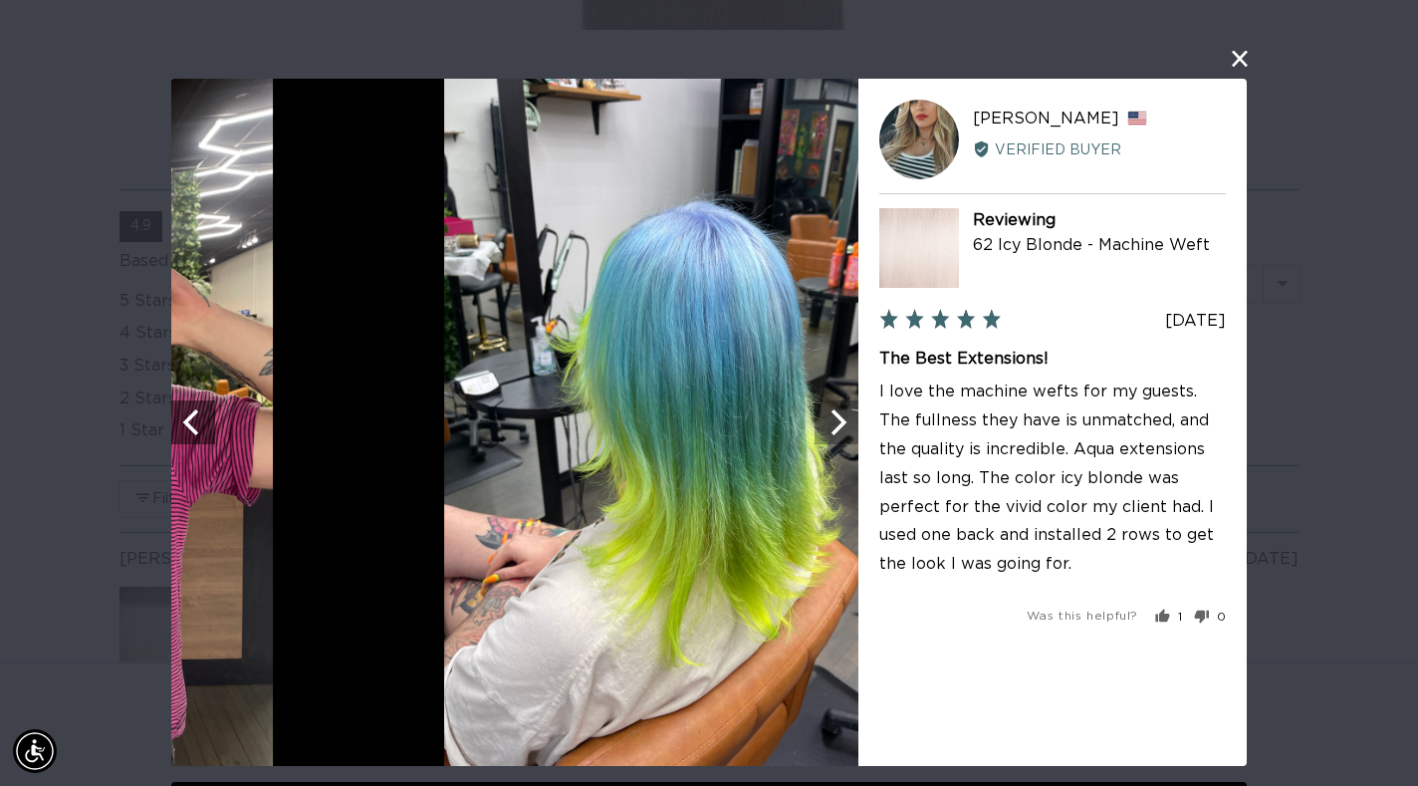
scroll to position [0, 2553]
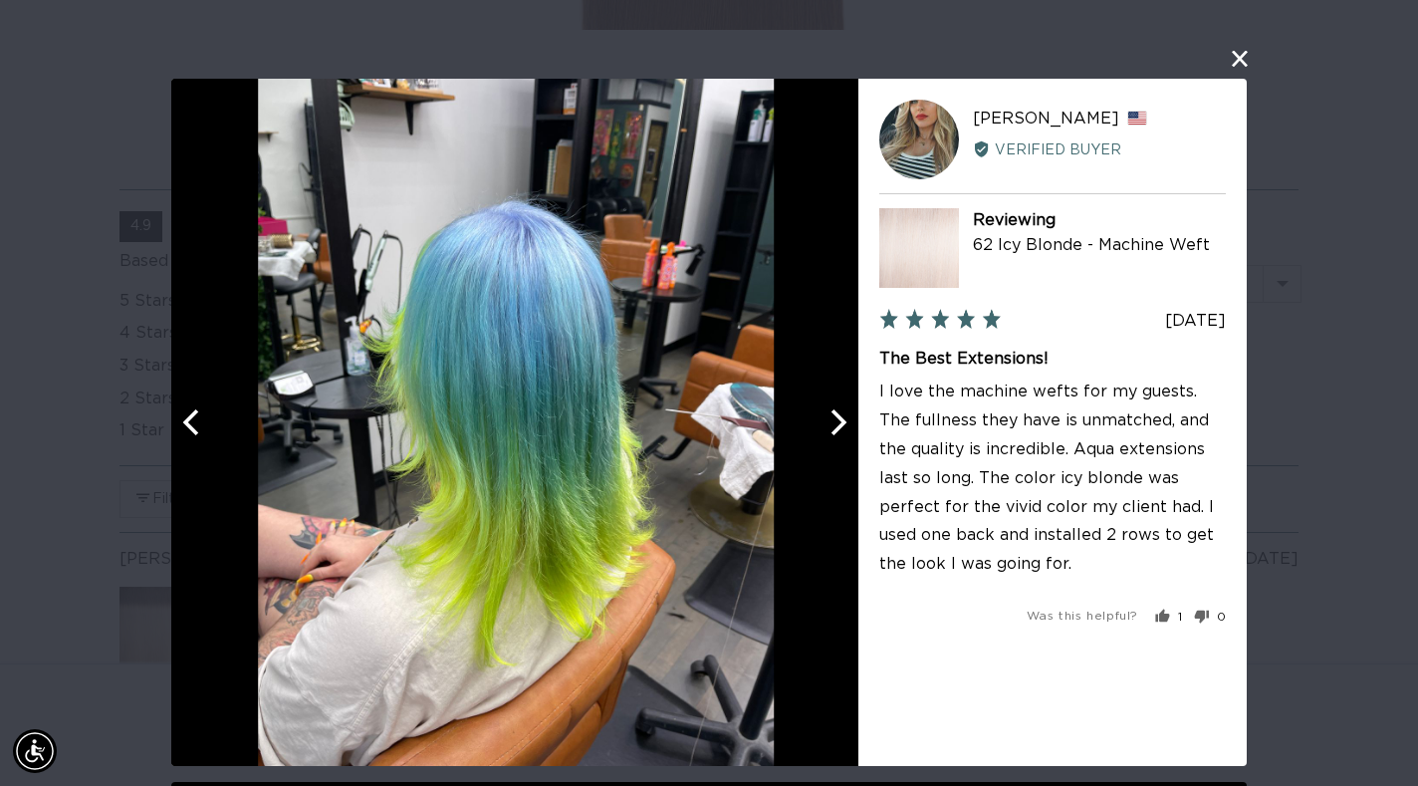
click at [844, 426] on icon "Next" at bounding box center [837, 422] width 26 height 26
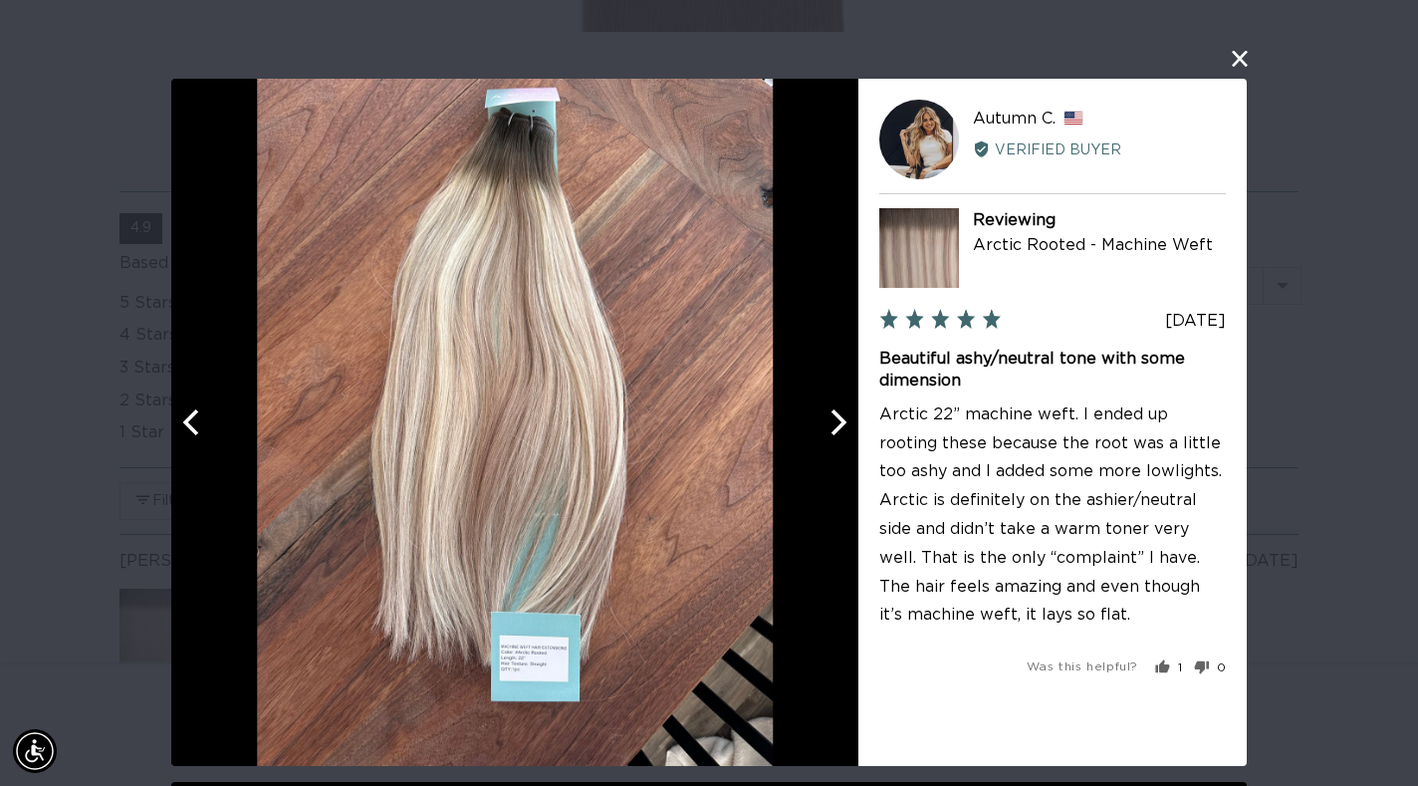
scroll to position [0, 0]
click at [839, 421] on icon "Next" at bounding box center [837, 422] width 26 height 26
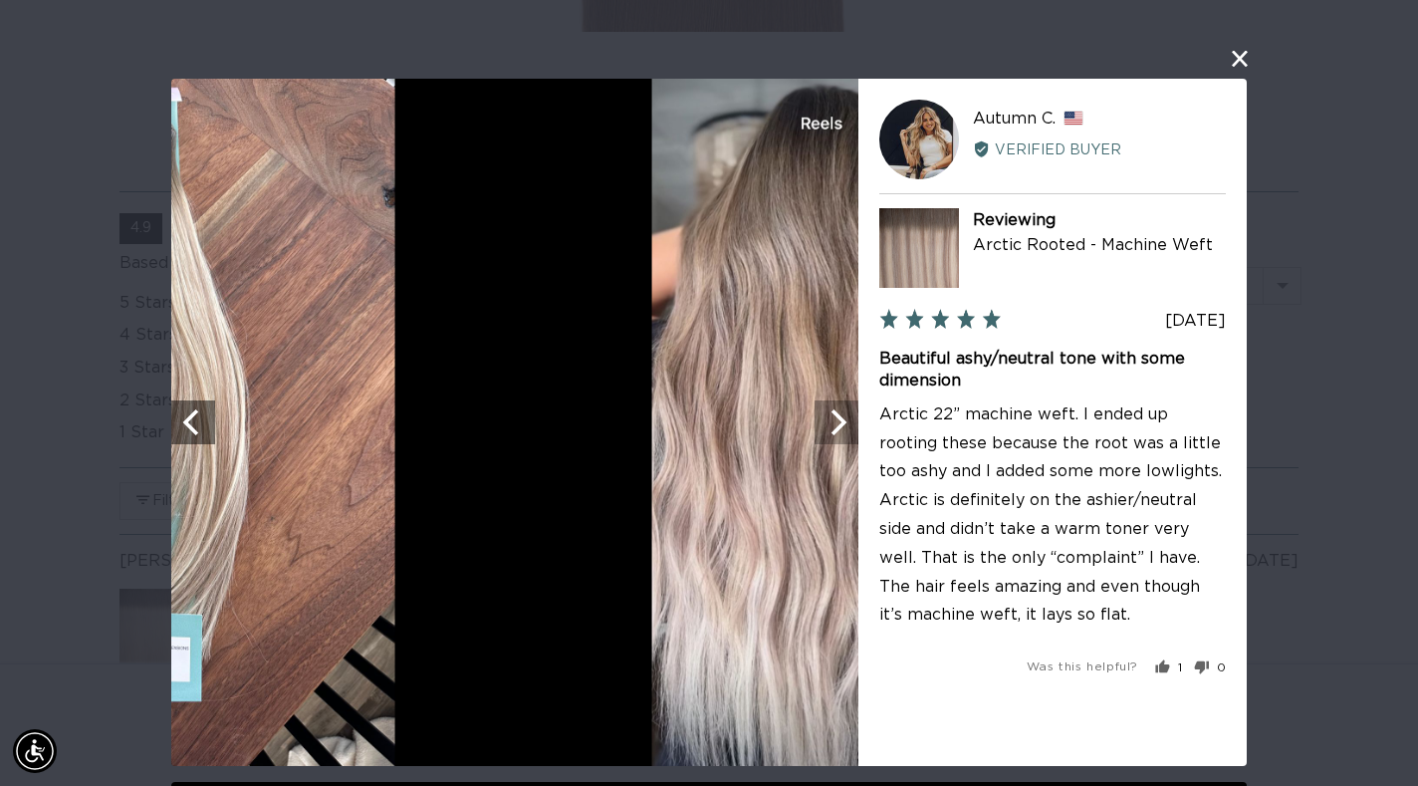
scroll to position [0, 1277]
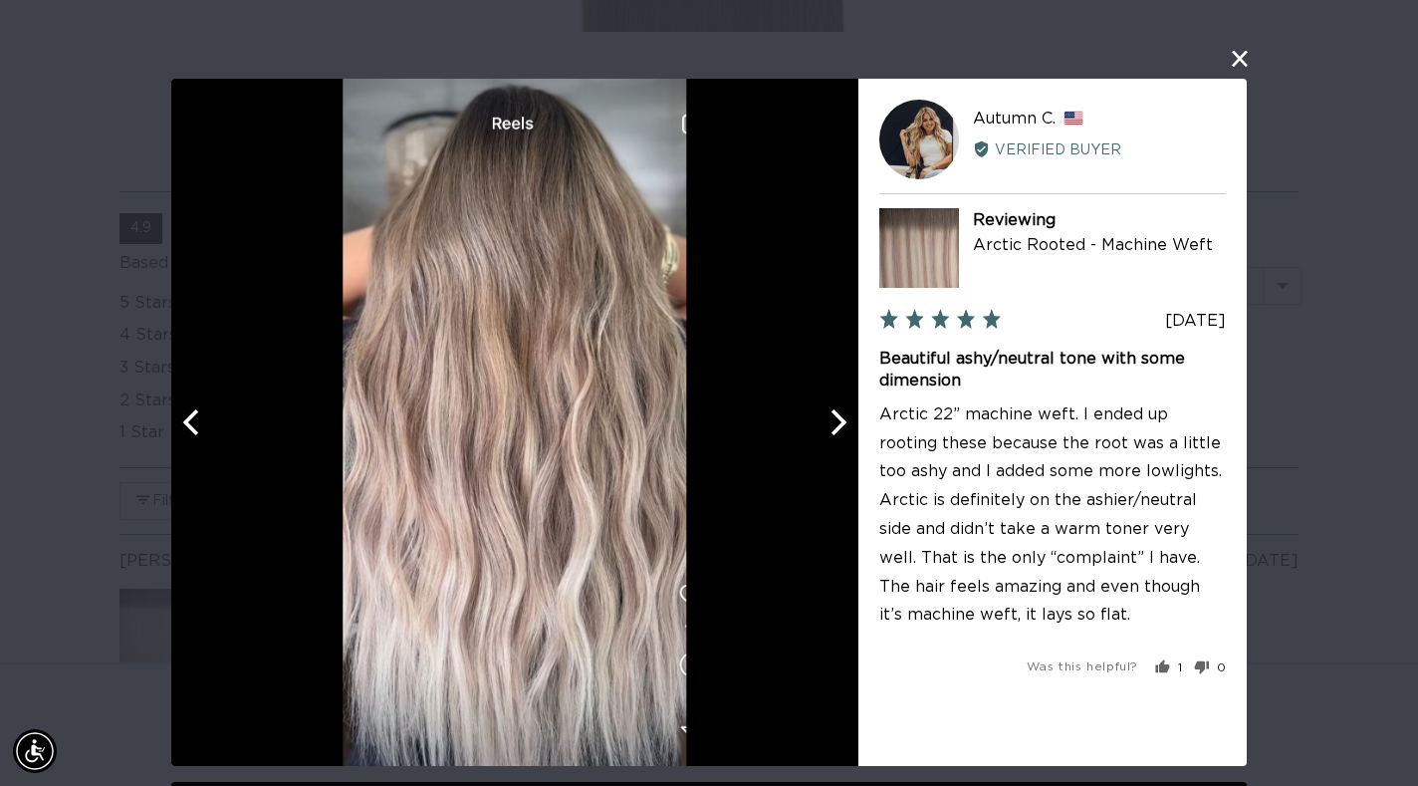
click at [841, 422] on icon "Next" at bounding box center [840, 422] width 16 height 26
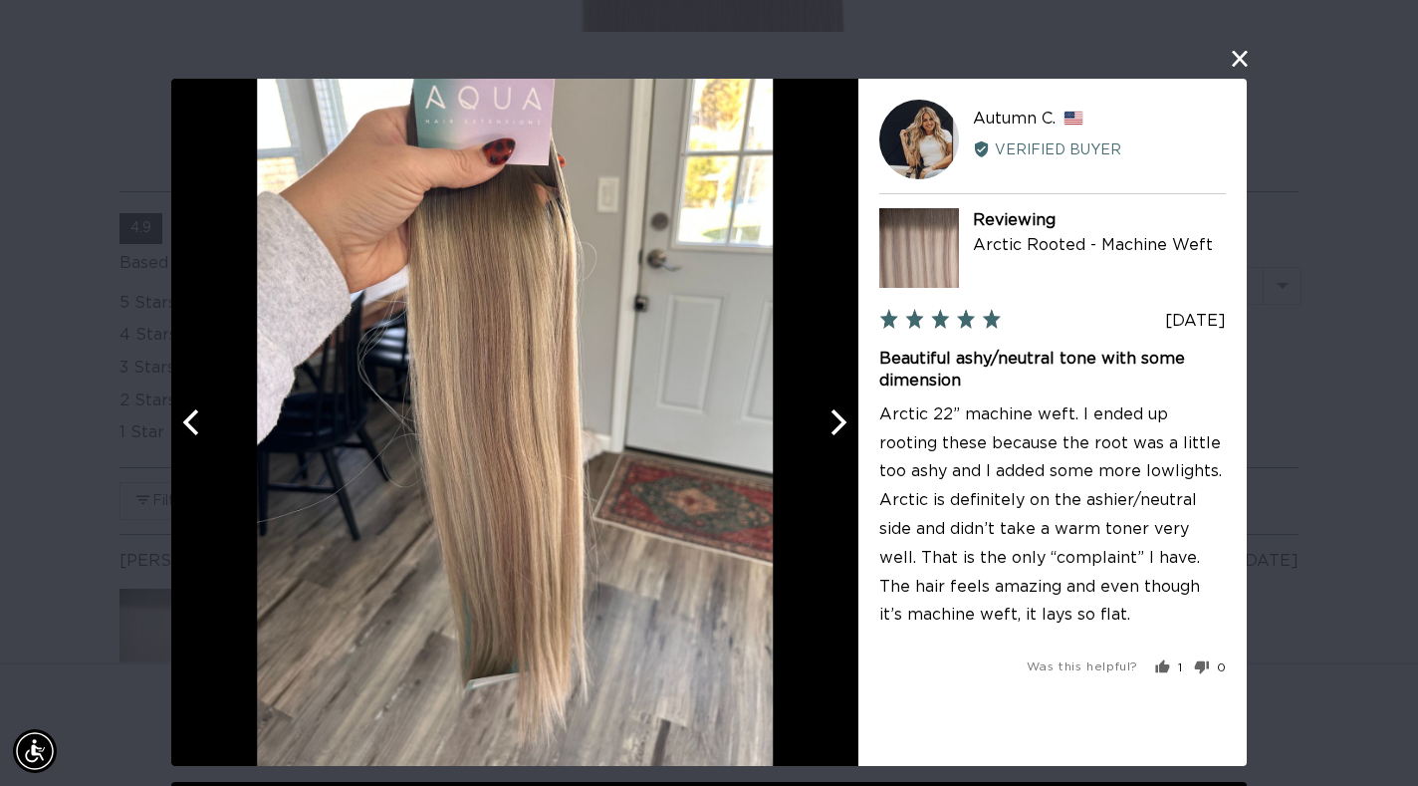
scroll to position [0, 0]
click at [809, 437] on div at bounding box center [514, 422] width 687 height 687
click at [820, 434] on button "Next" at bounding box center [837, 422] width 44 height 44
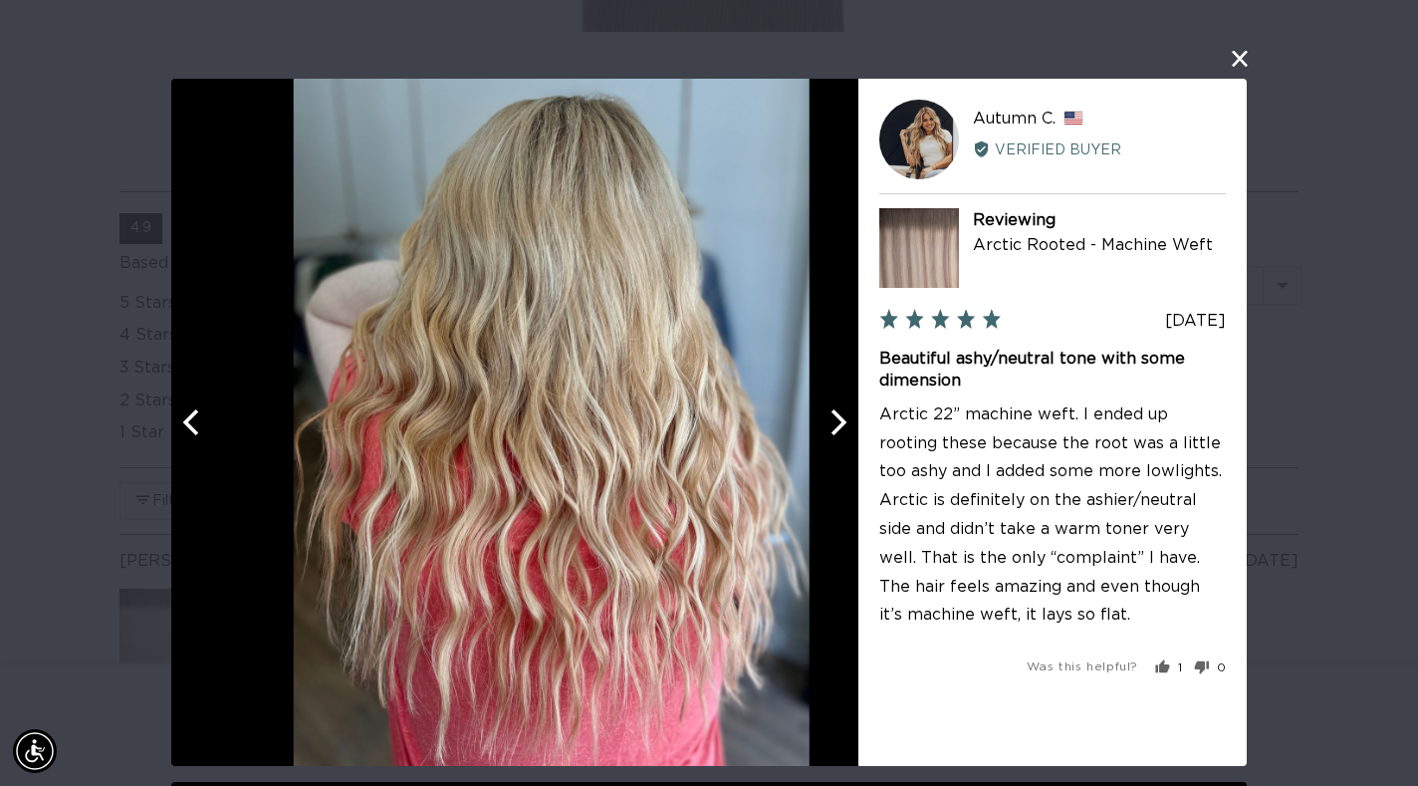
scroll to position [0, 0]
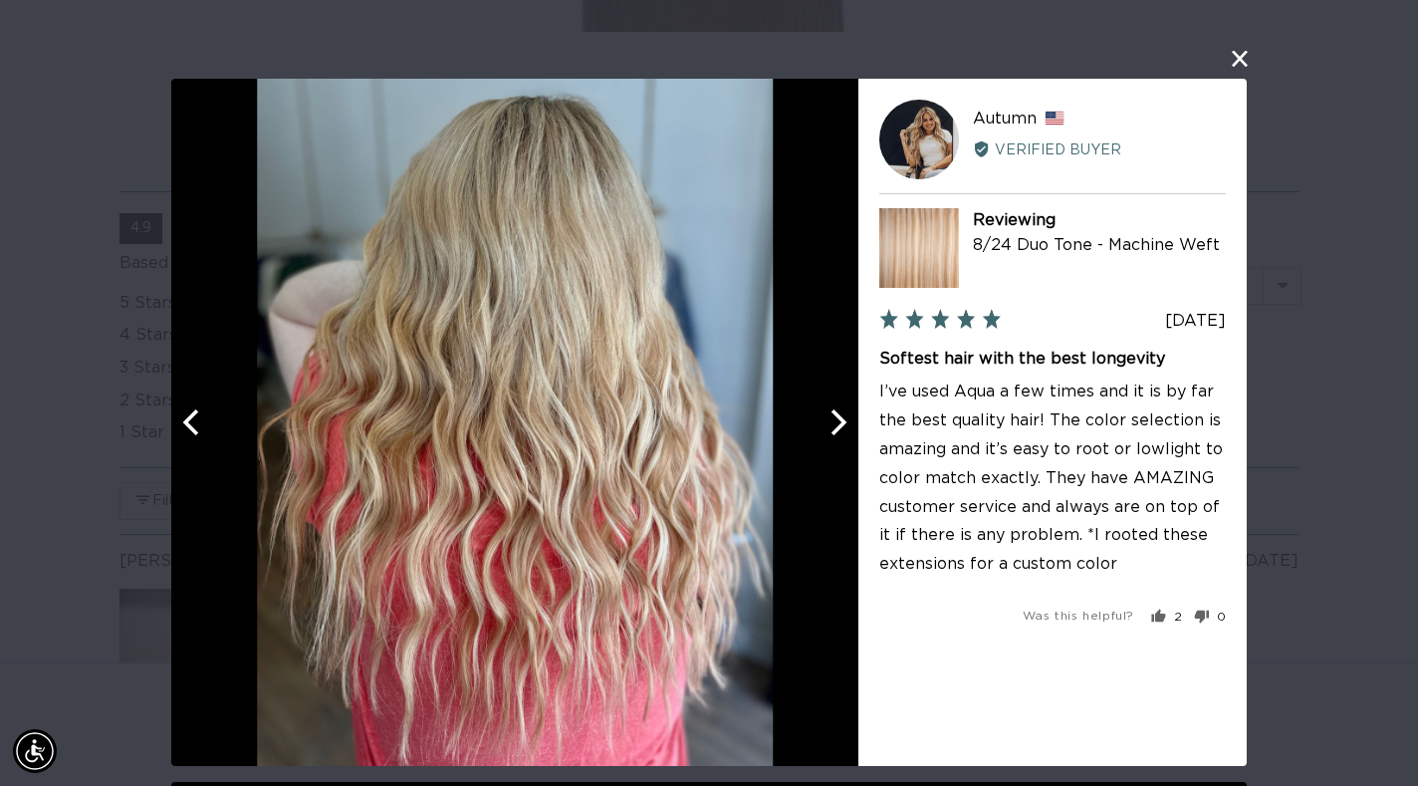
click at [821, 435] on button "Next" at bounding box center [837, 422] width 44 height 44
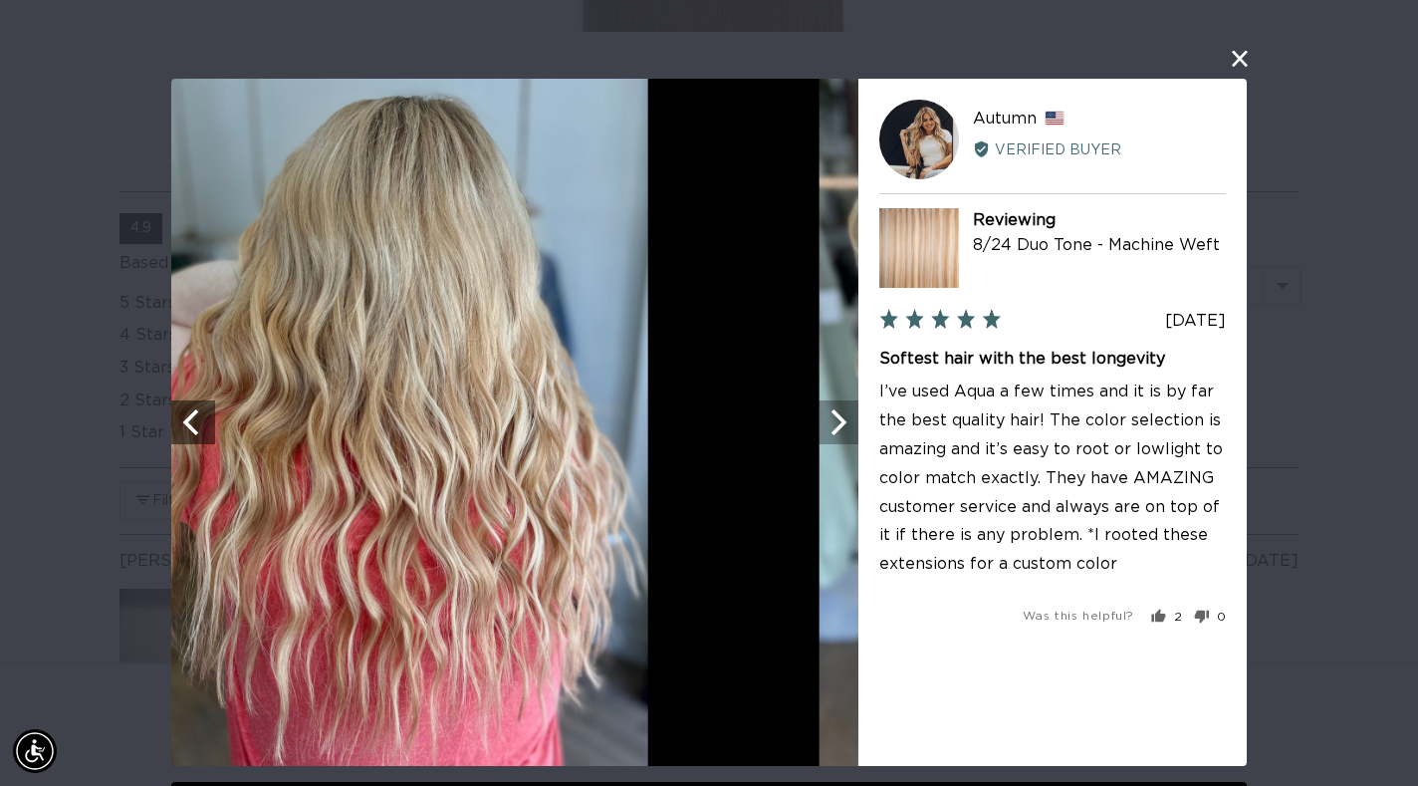
scroll to position [0, 1277]
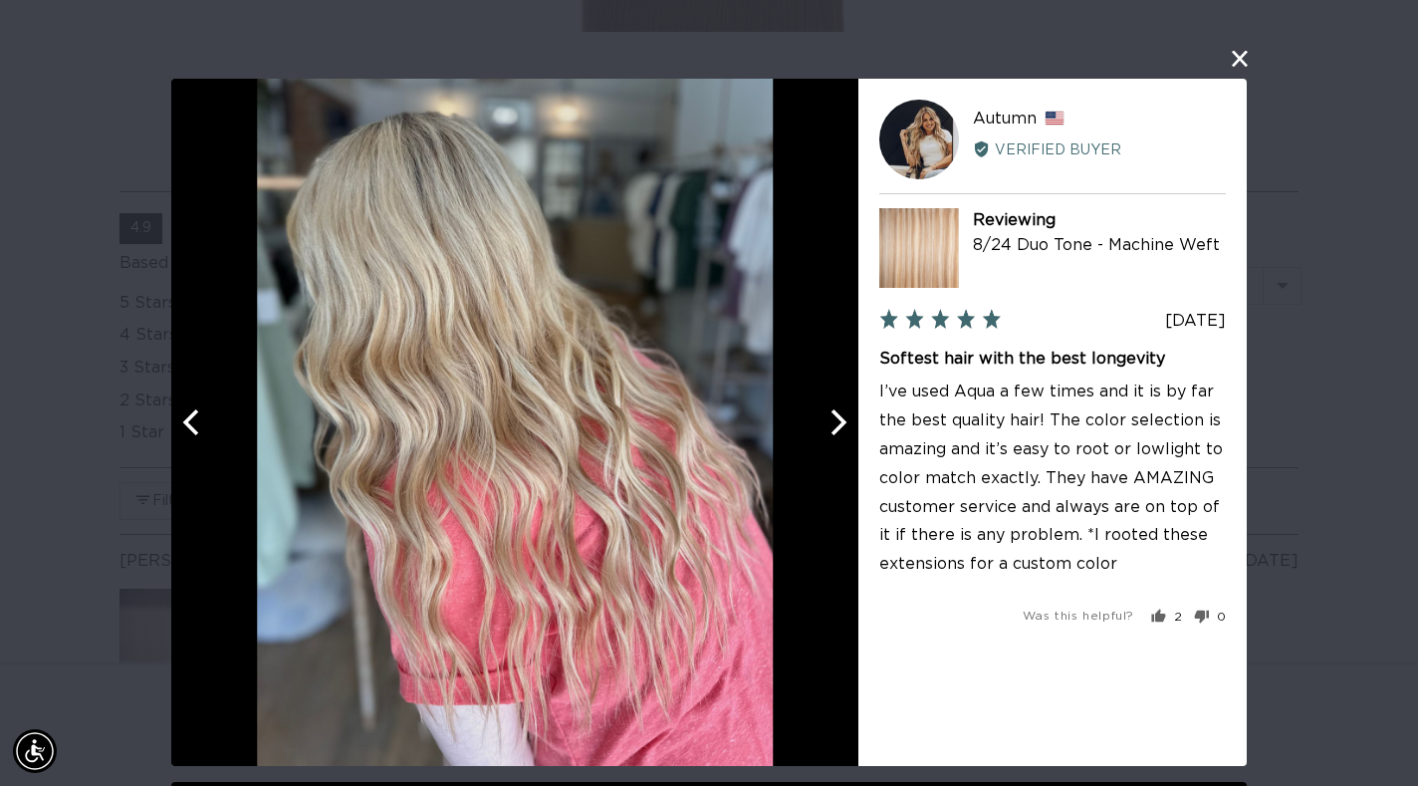
click at [821, 435] on button "Next" at bounding box center [837, 422] width 44 height 44
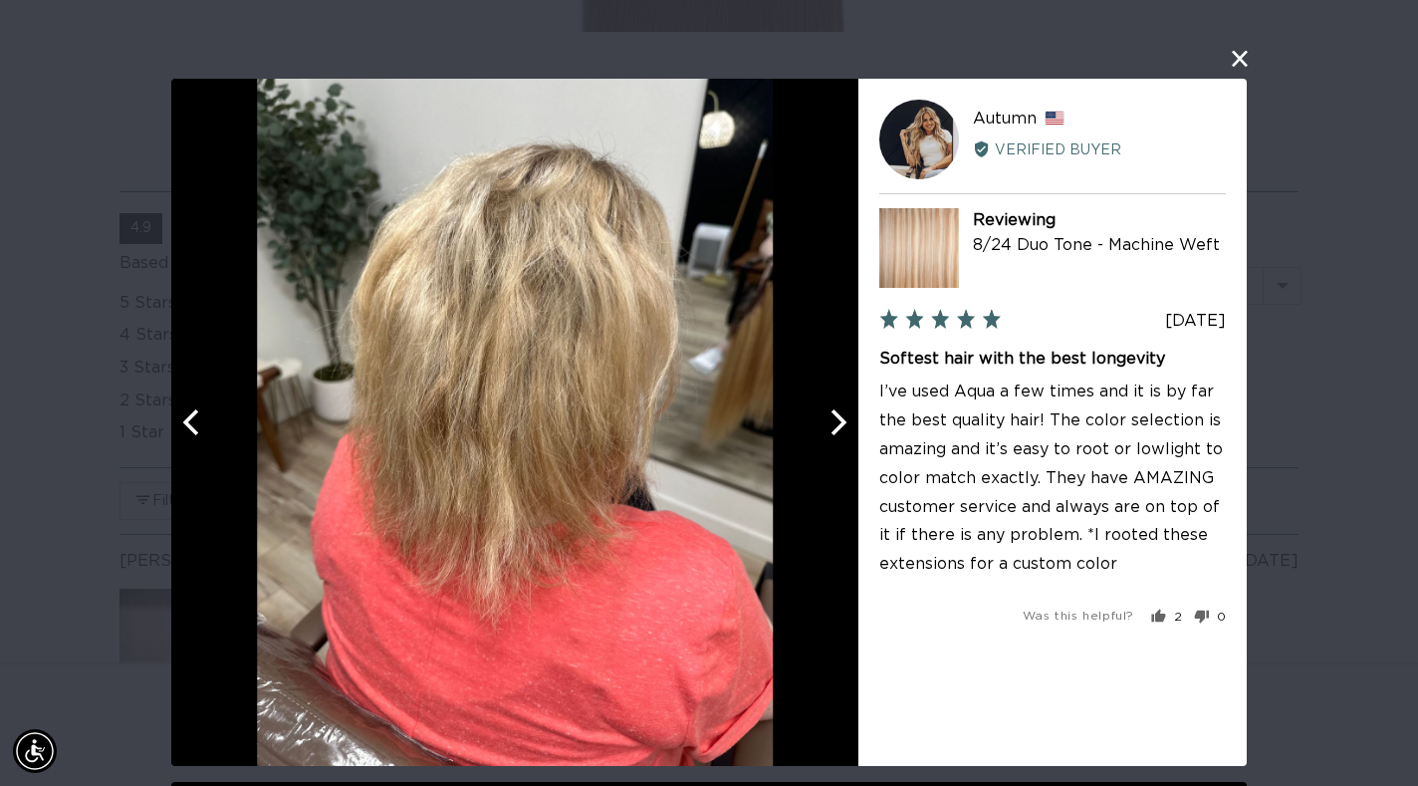
click at [820, 435] on button "Next" at bounding box center [837, 422] width 44 height 44
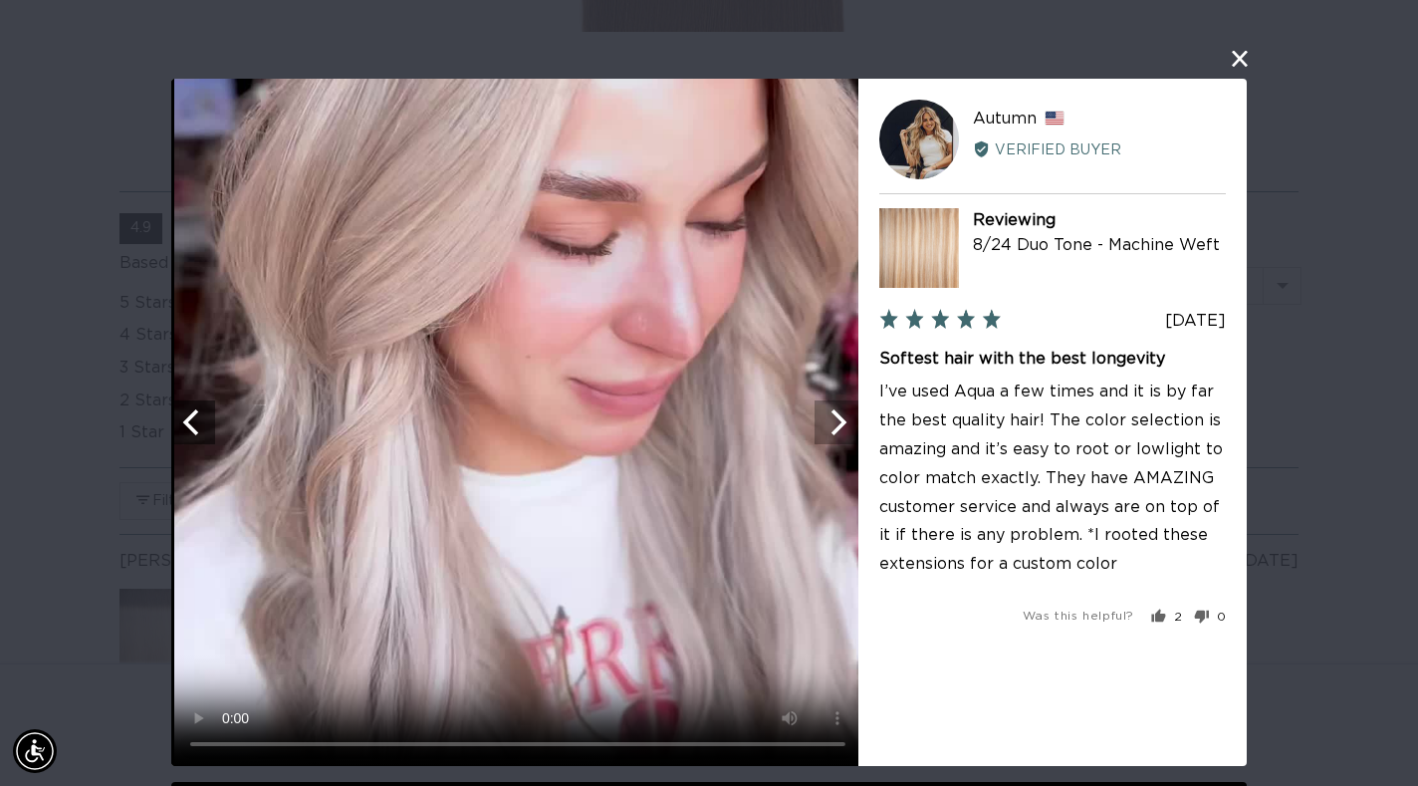
scroll to position [0, 2553]
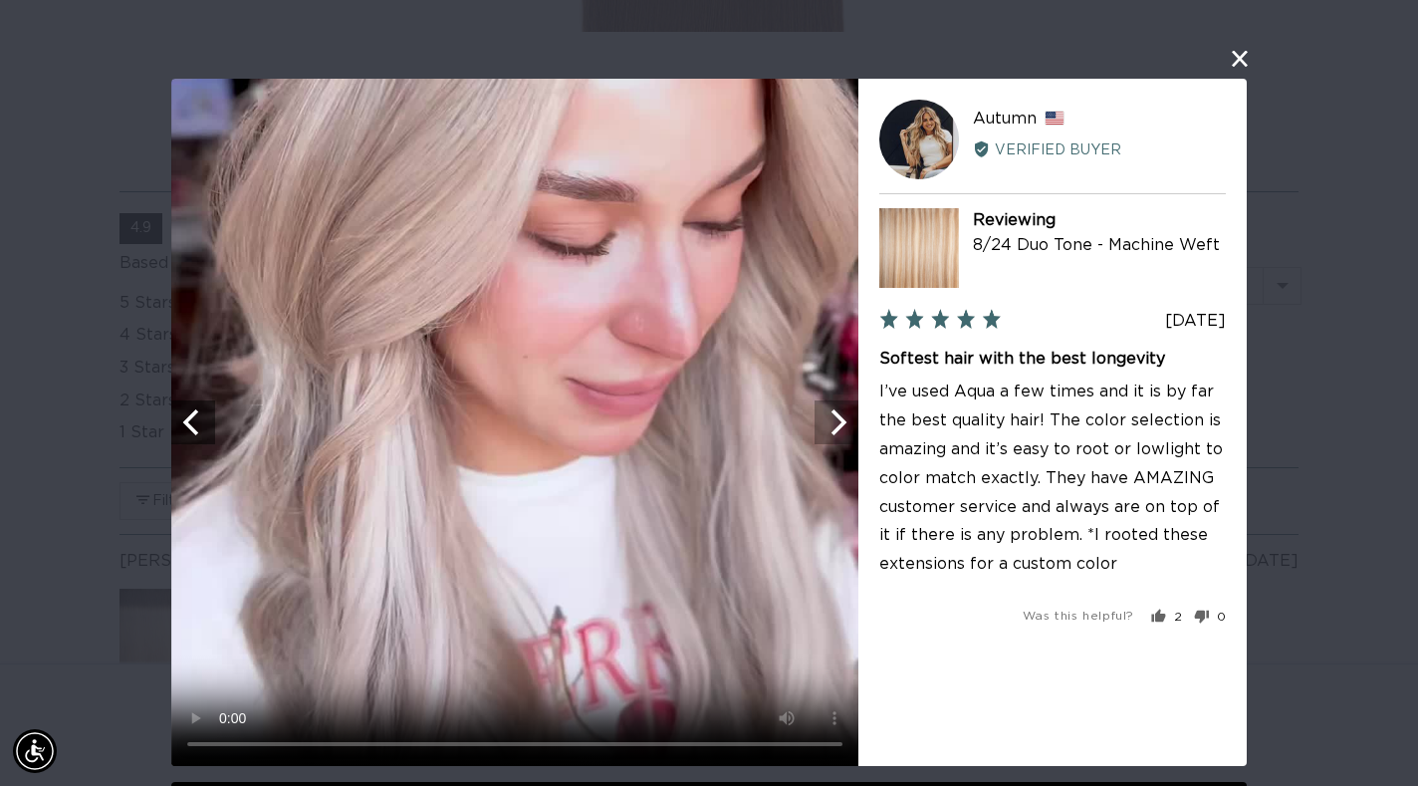
click at [821, 436] on button "Next" at bounding box center [837, 422] width 44 height 44
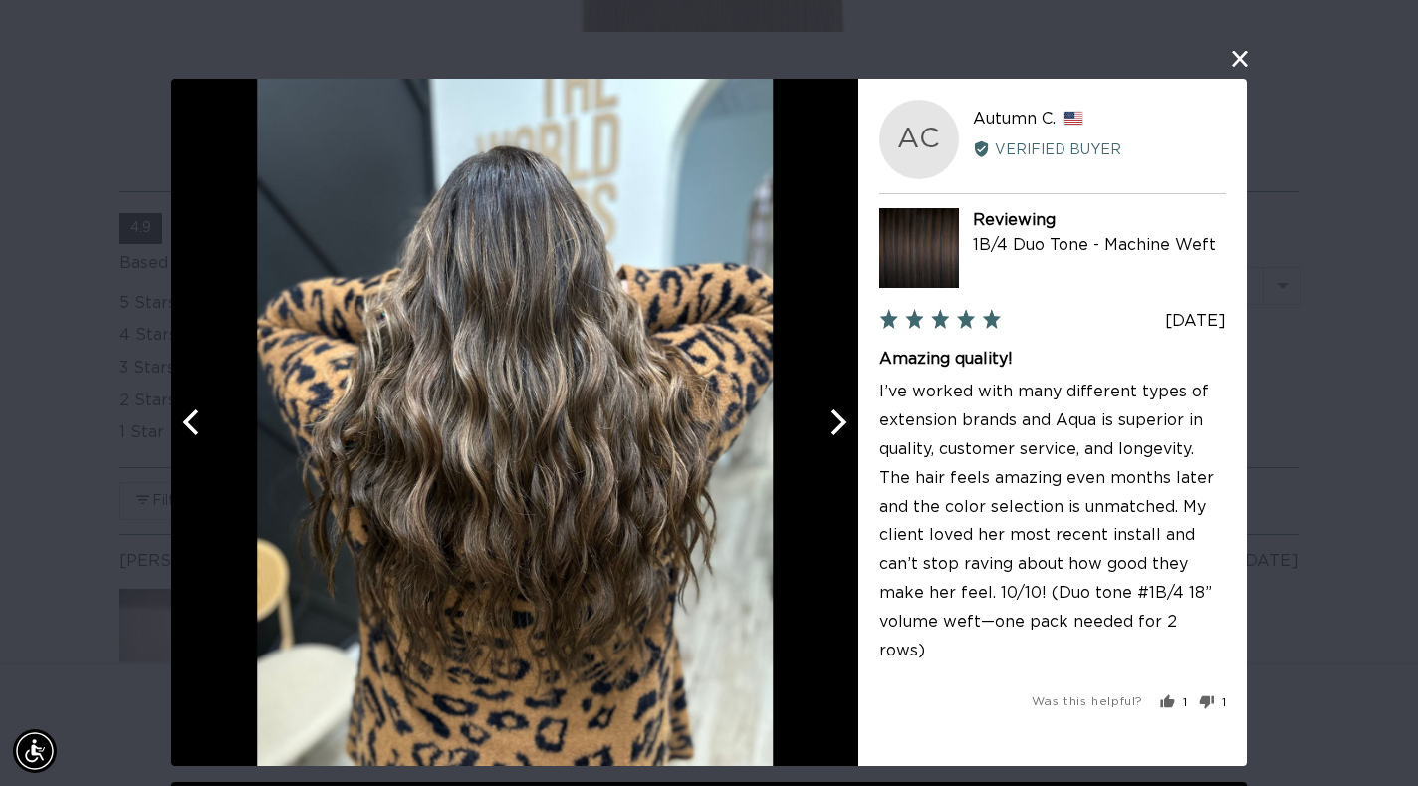
click at [820, 438] on button "Next" at bounding box center [837, 422] width 44 height 44
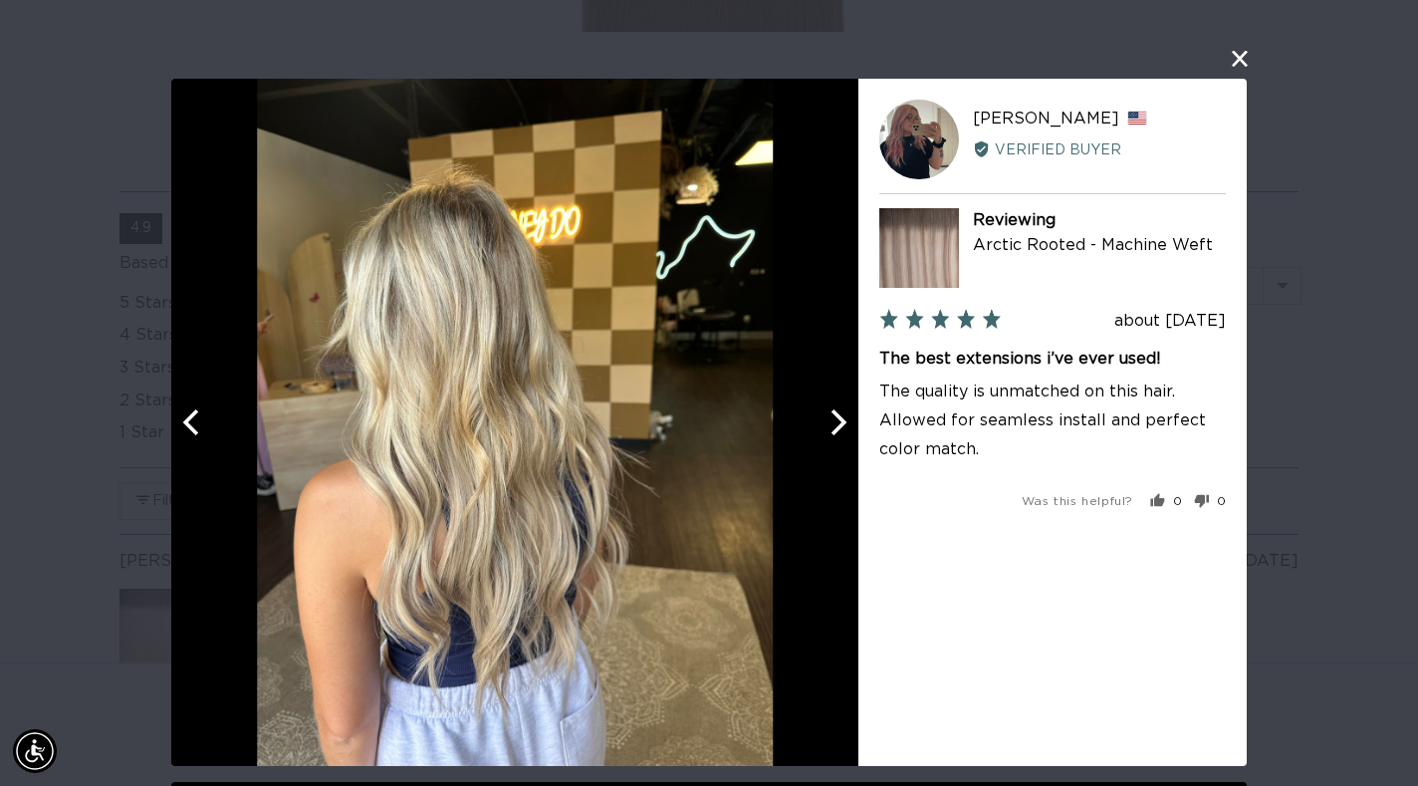
scroll to position [0, 0]
click at [820, 438] on button "Next" at bounding box center [837, 422] width 44 height 44
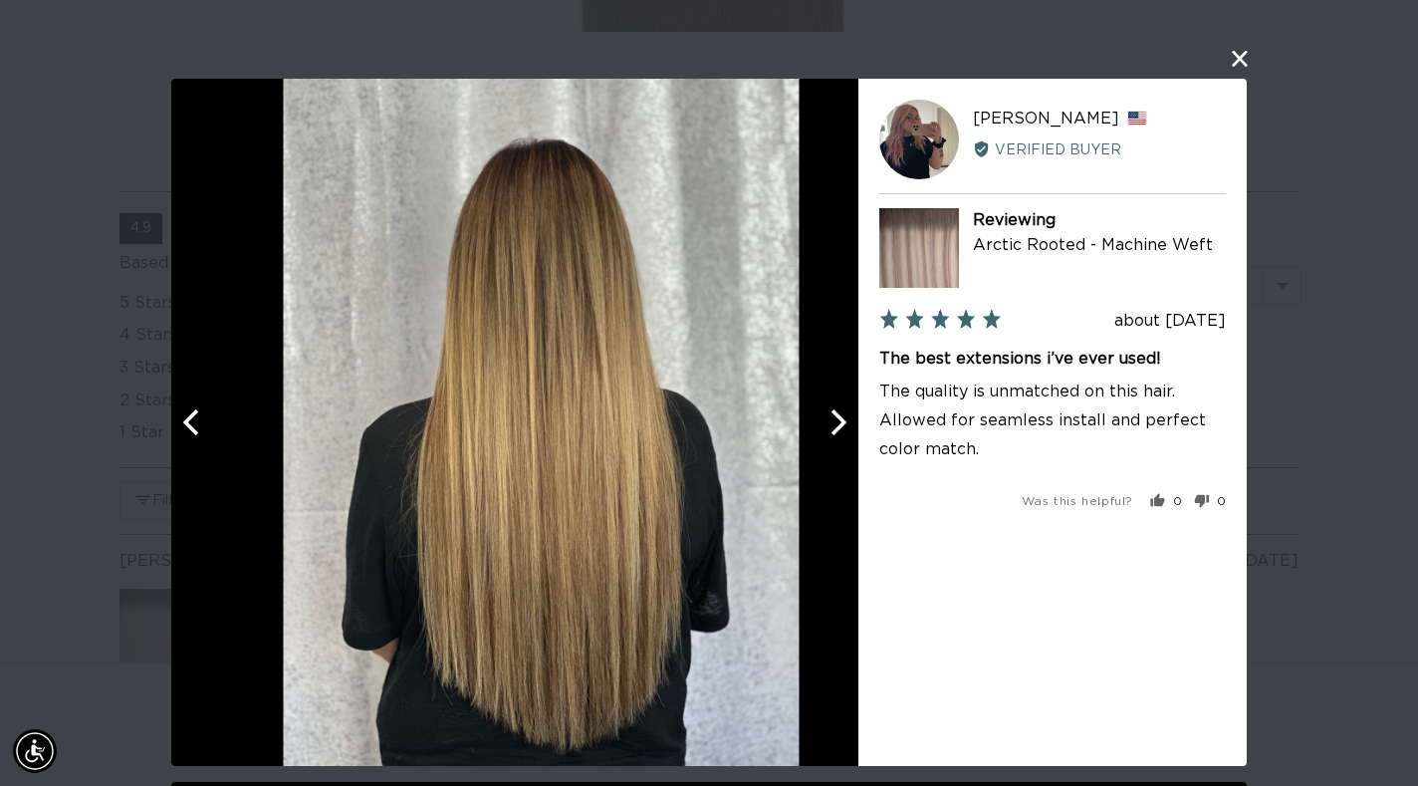
scroll to position [0, 1277]
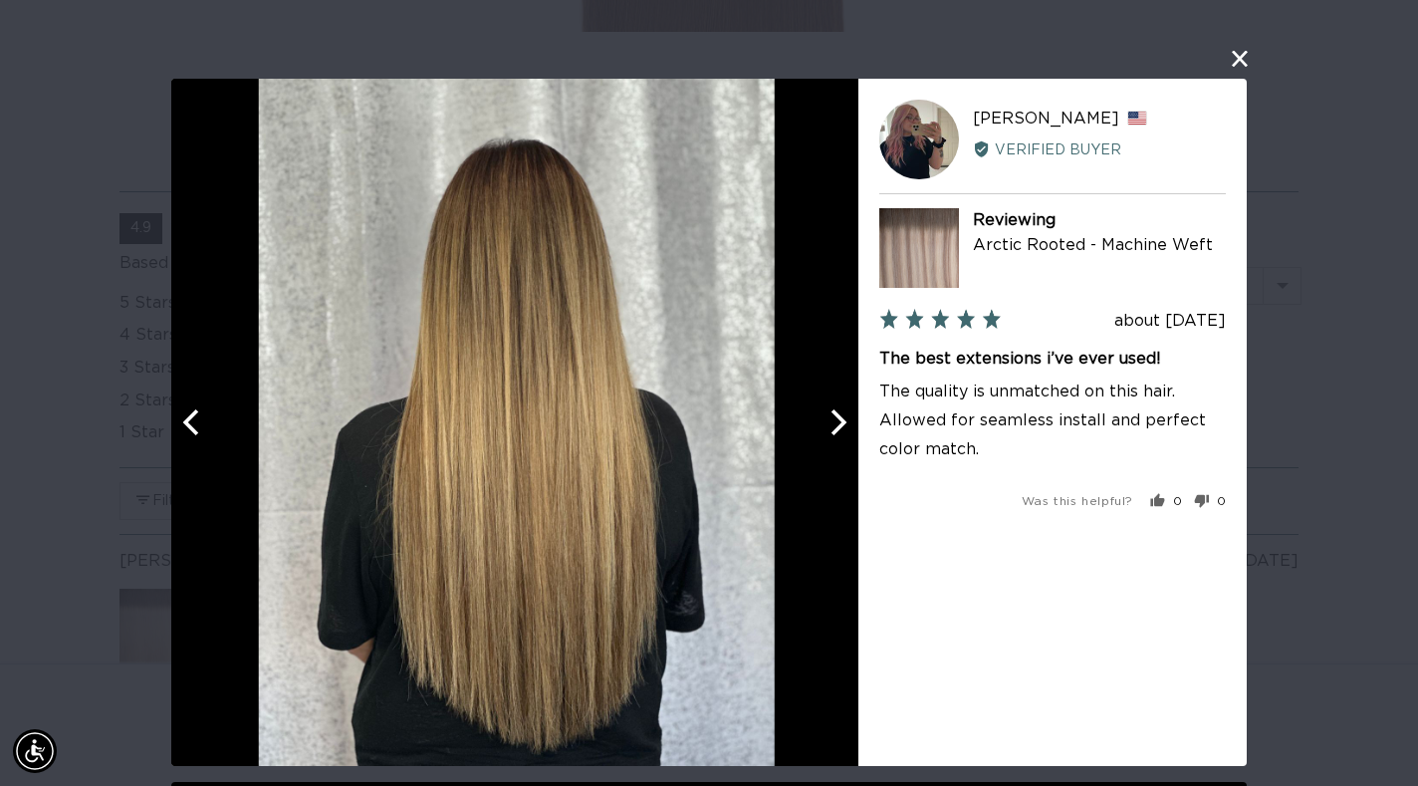
click at [820, 438] on button "Next" at bounding box center [837, 422] width 44 height 44
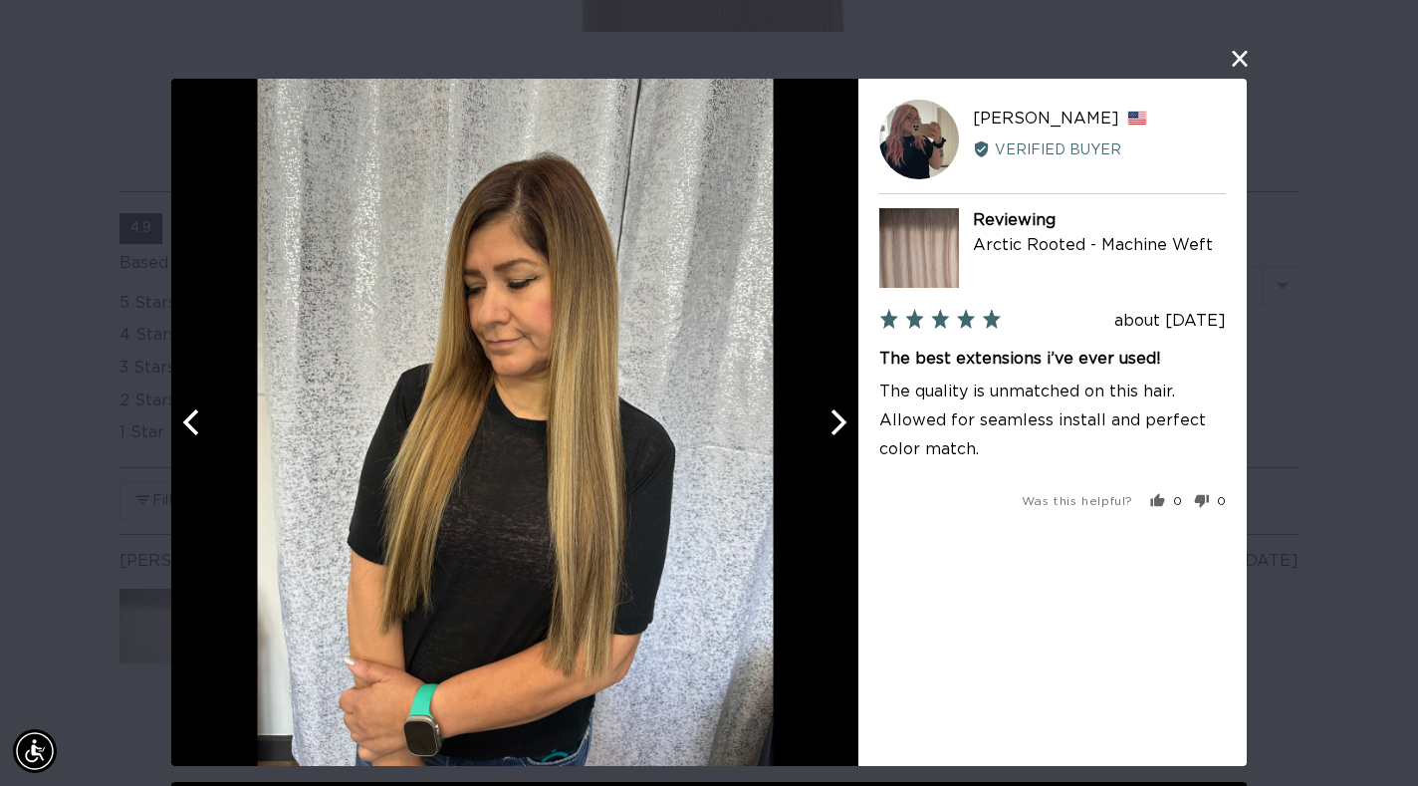
click at [819, 438] on button "Next" at bounding box center [837, 422] width 44 height 44
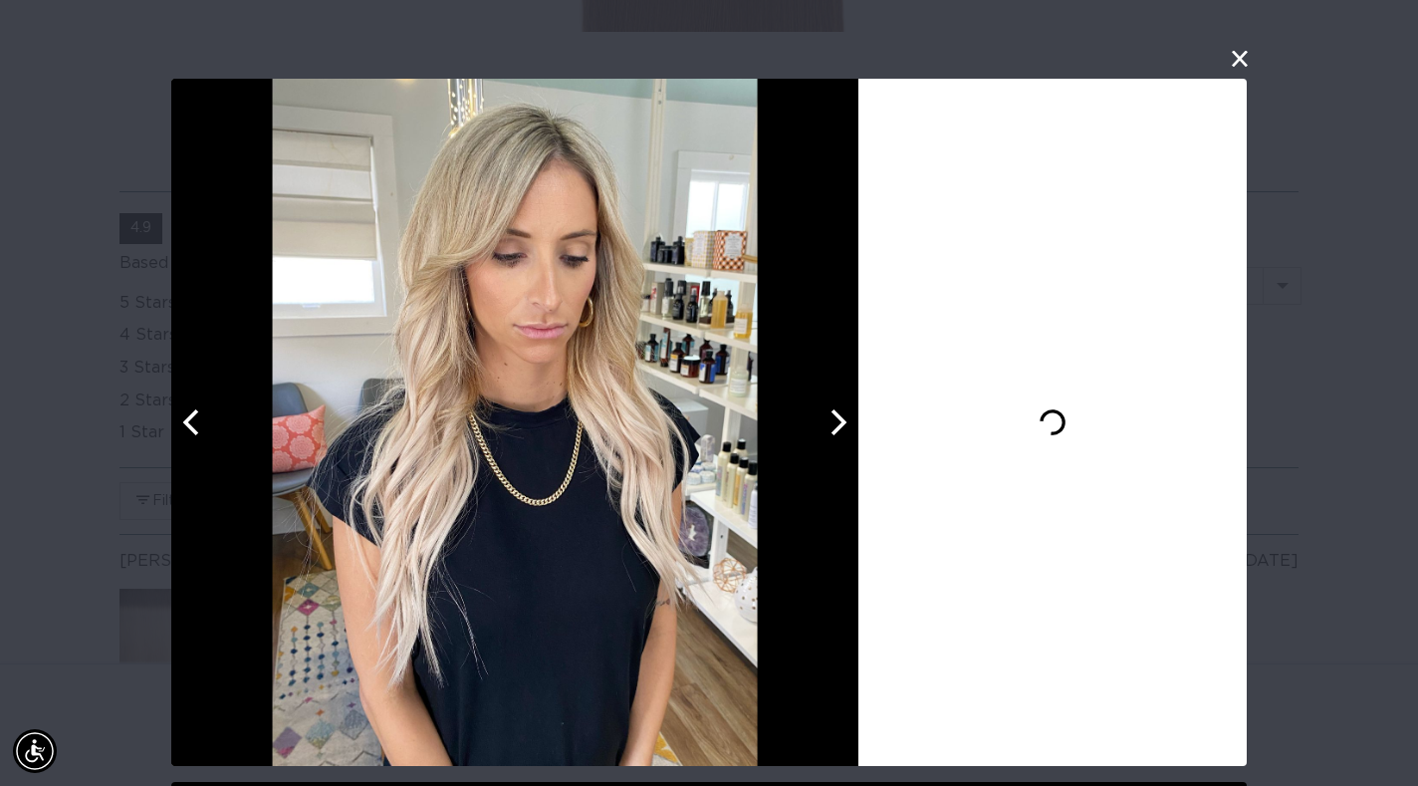
click at [819, 438] on button "Next" at bounding box center [837, 422] width 44 height 44
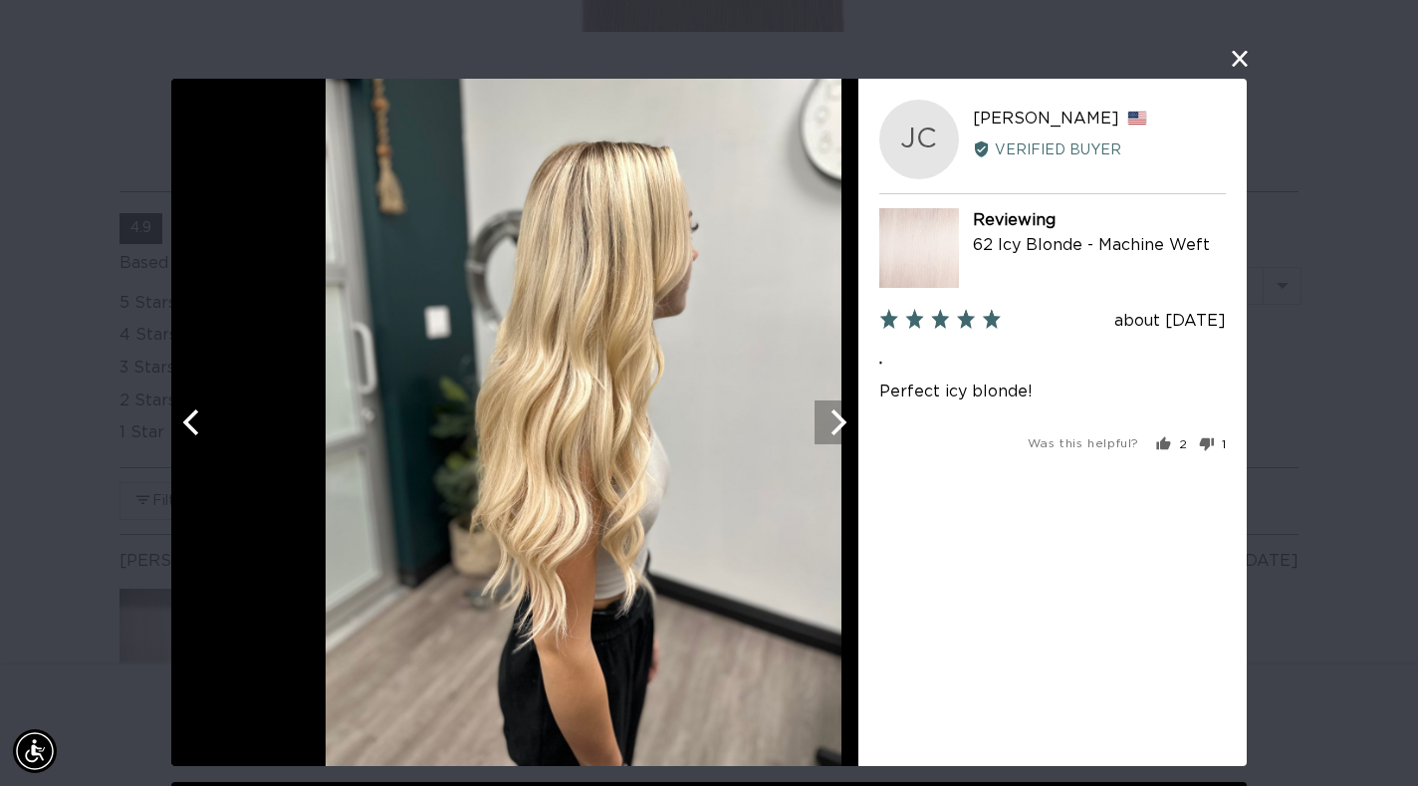
scroll to position [0, 2553]
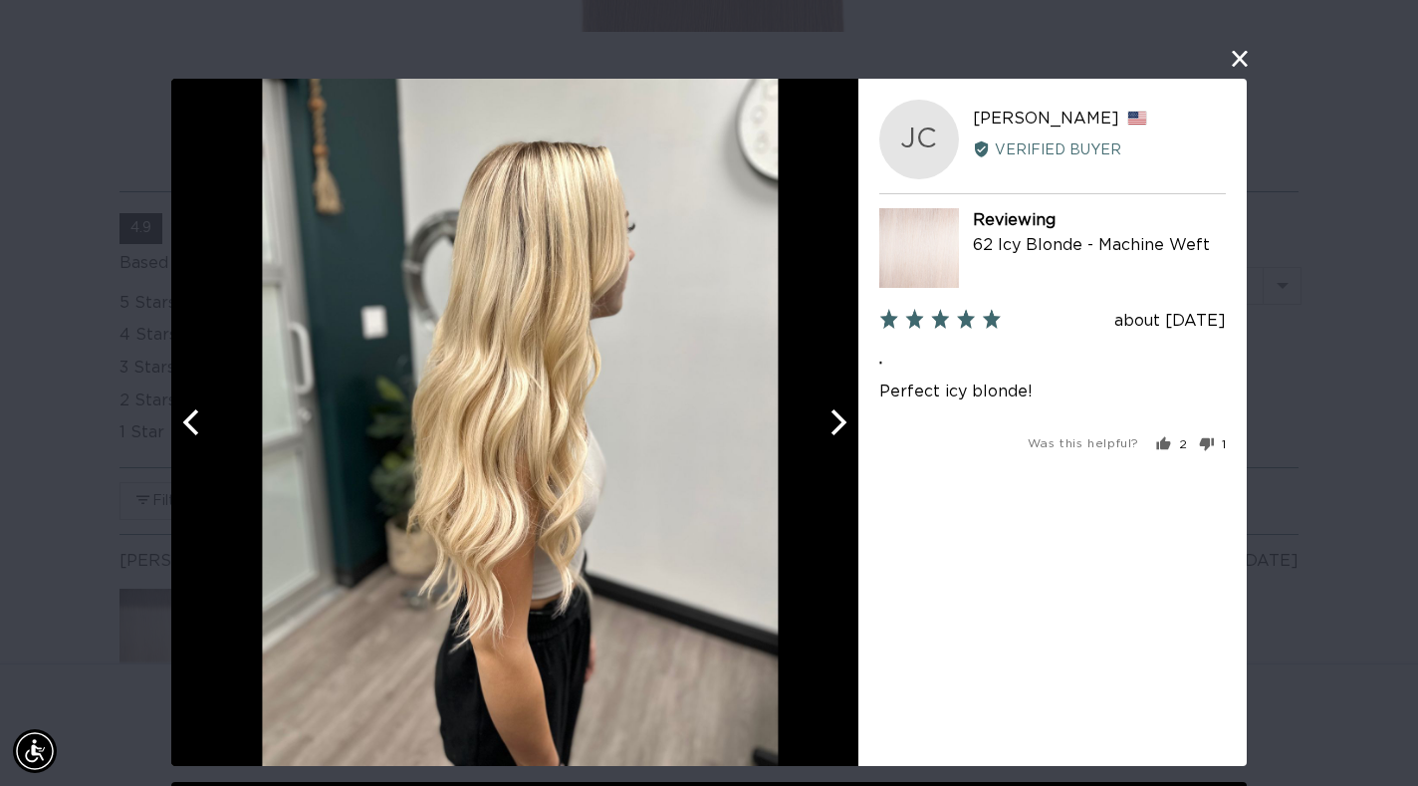
click at [819, 438] on button "Next" at bounding box center [837, 422] width 44 height 44
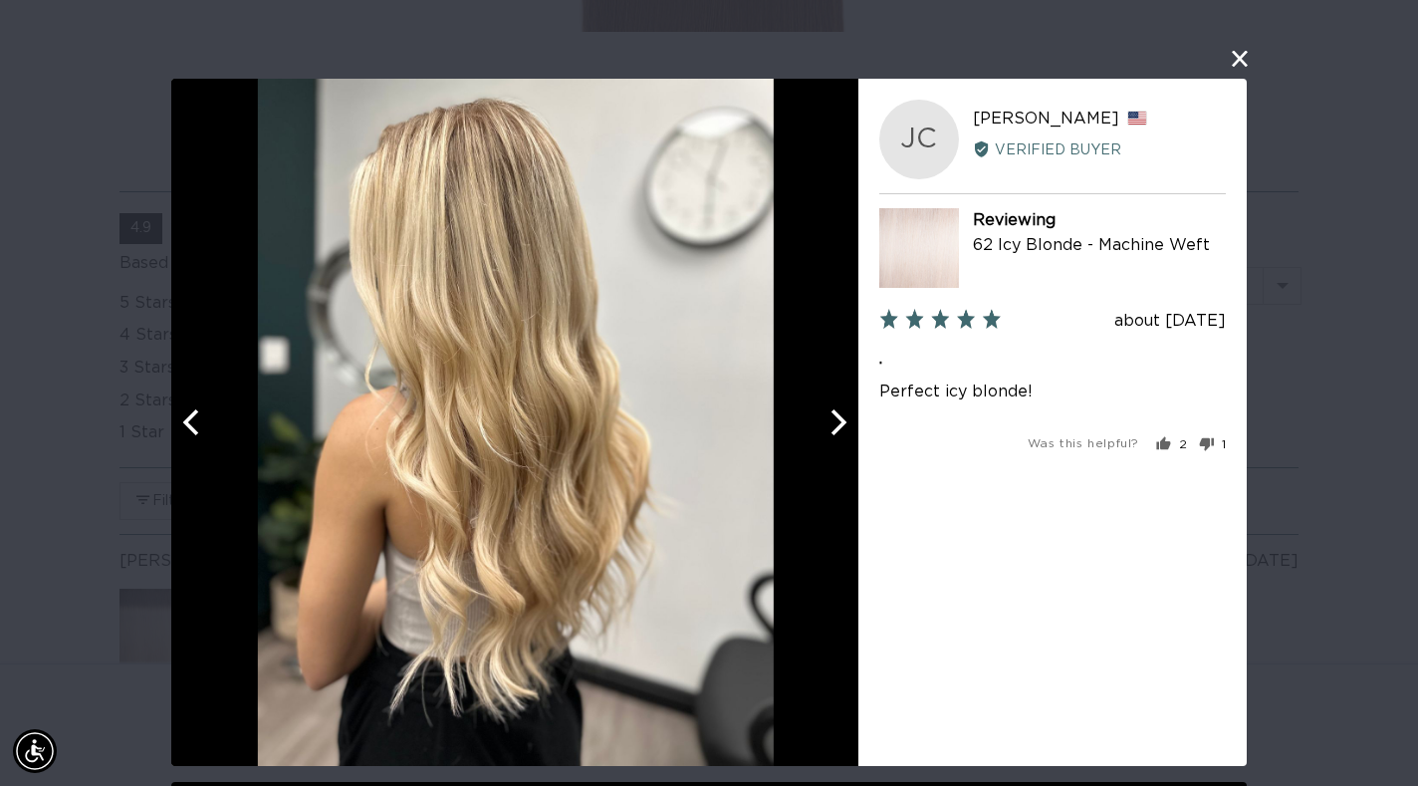
click at [819, 438] on button "Next" at bounding box center [837, 422] width 44 height 44
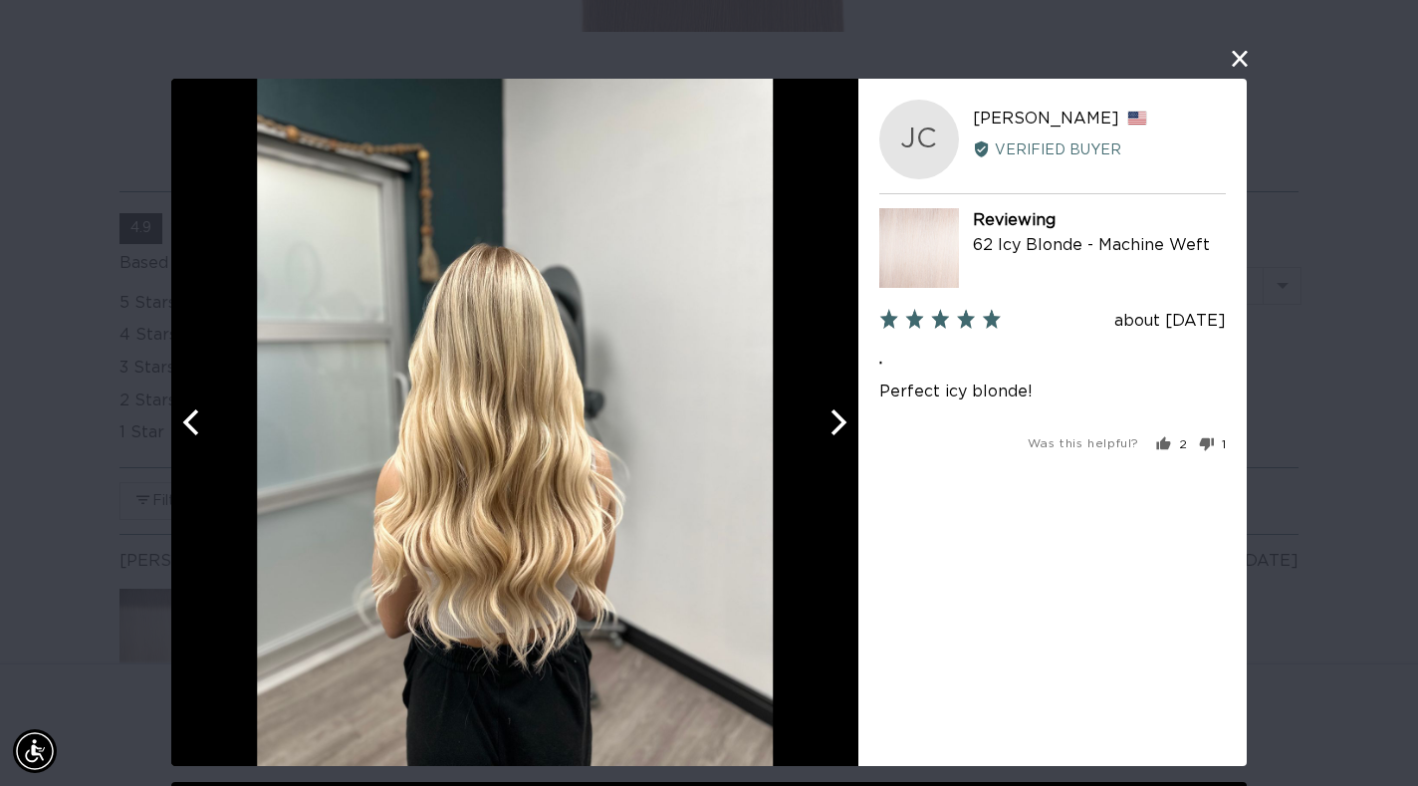
click at [819, 438] on button "Next" at bounding box center [837, 422] width 44 height 44
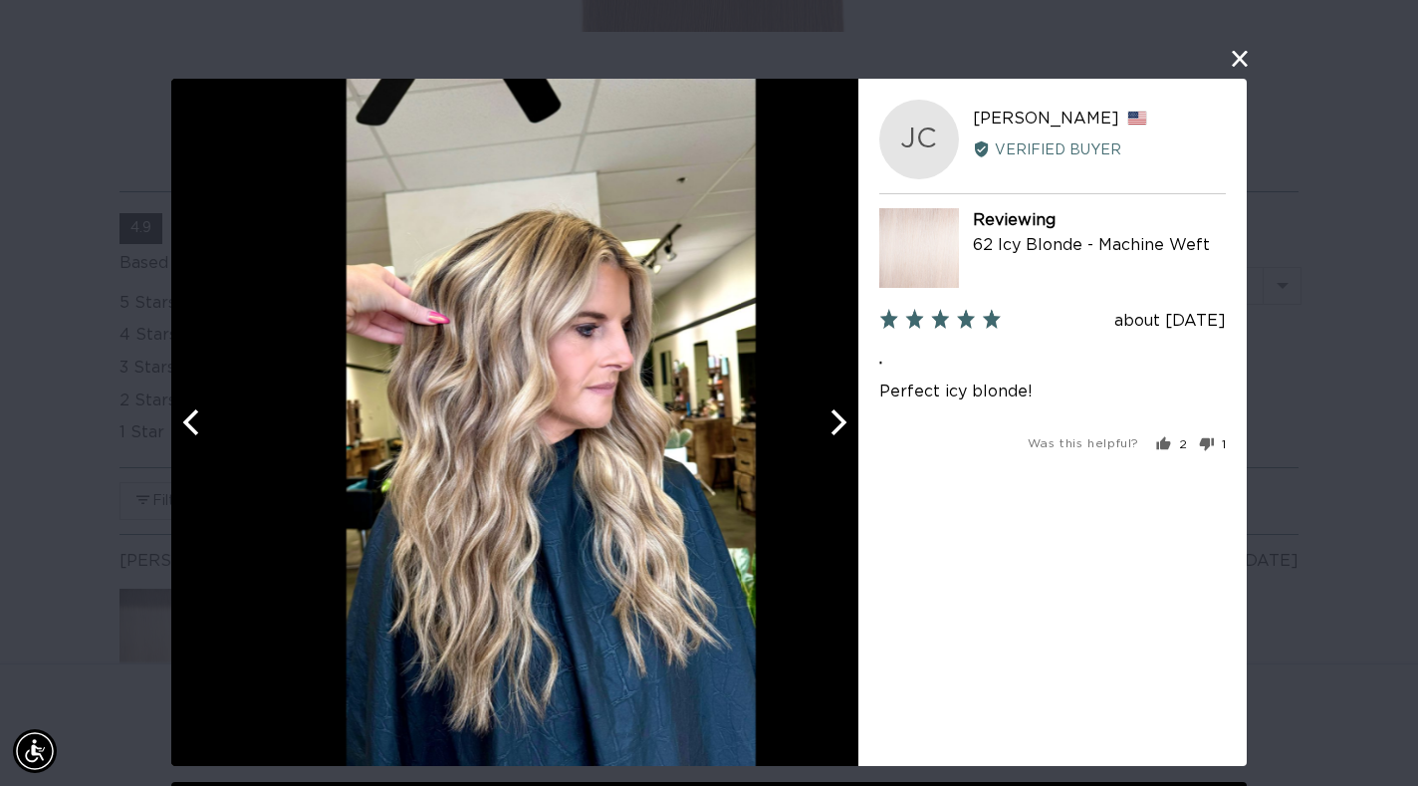
scroll to position [0, 0]
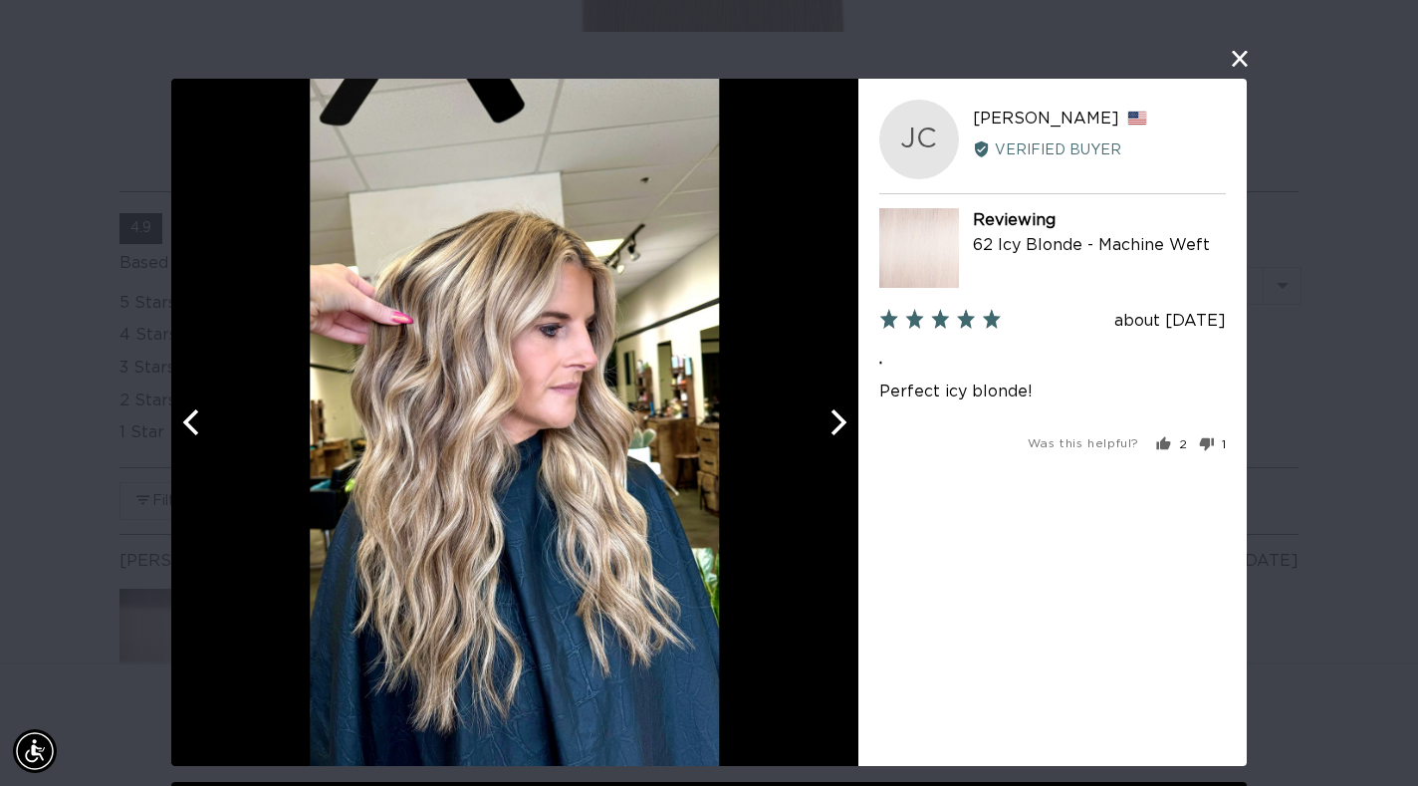
click at [819, 438] on button "Next" at bounding box center [837, 422] width 44 height 44
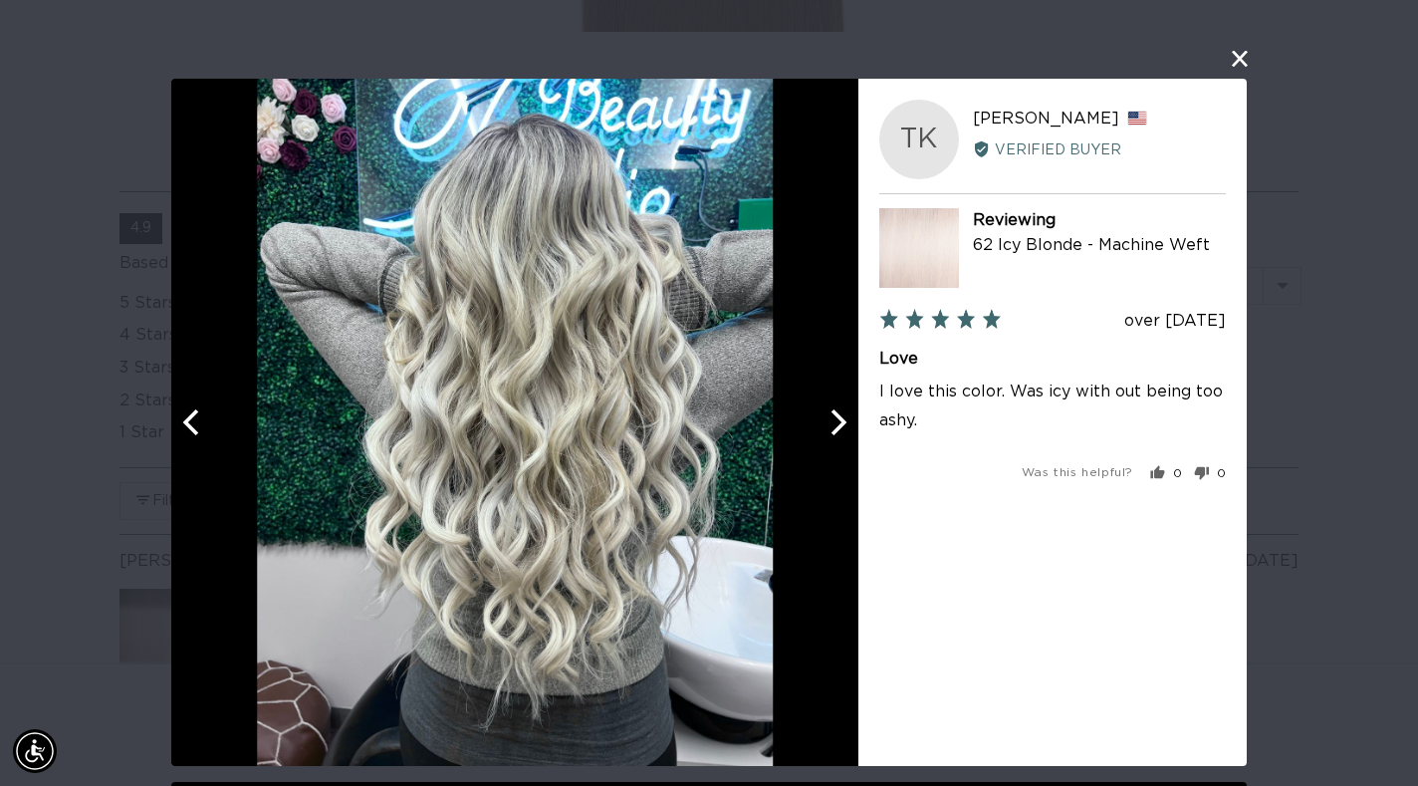
click at [820, 438] on button "Next" at bounding box center [837, 422] width 44 height 44
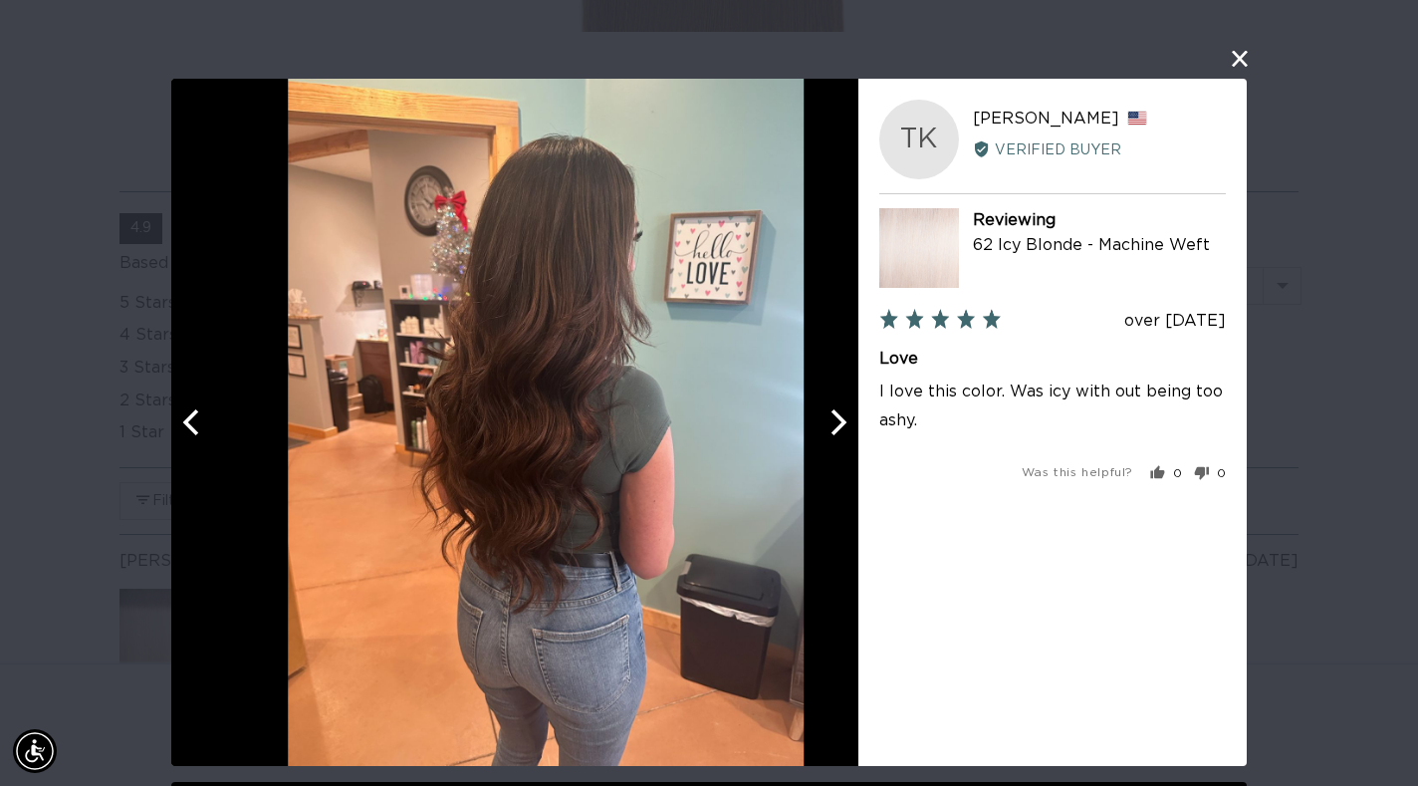
scroll to position [0, 1277]
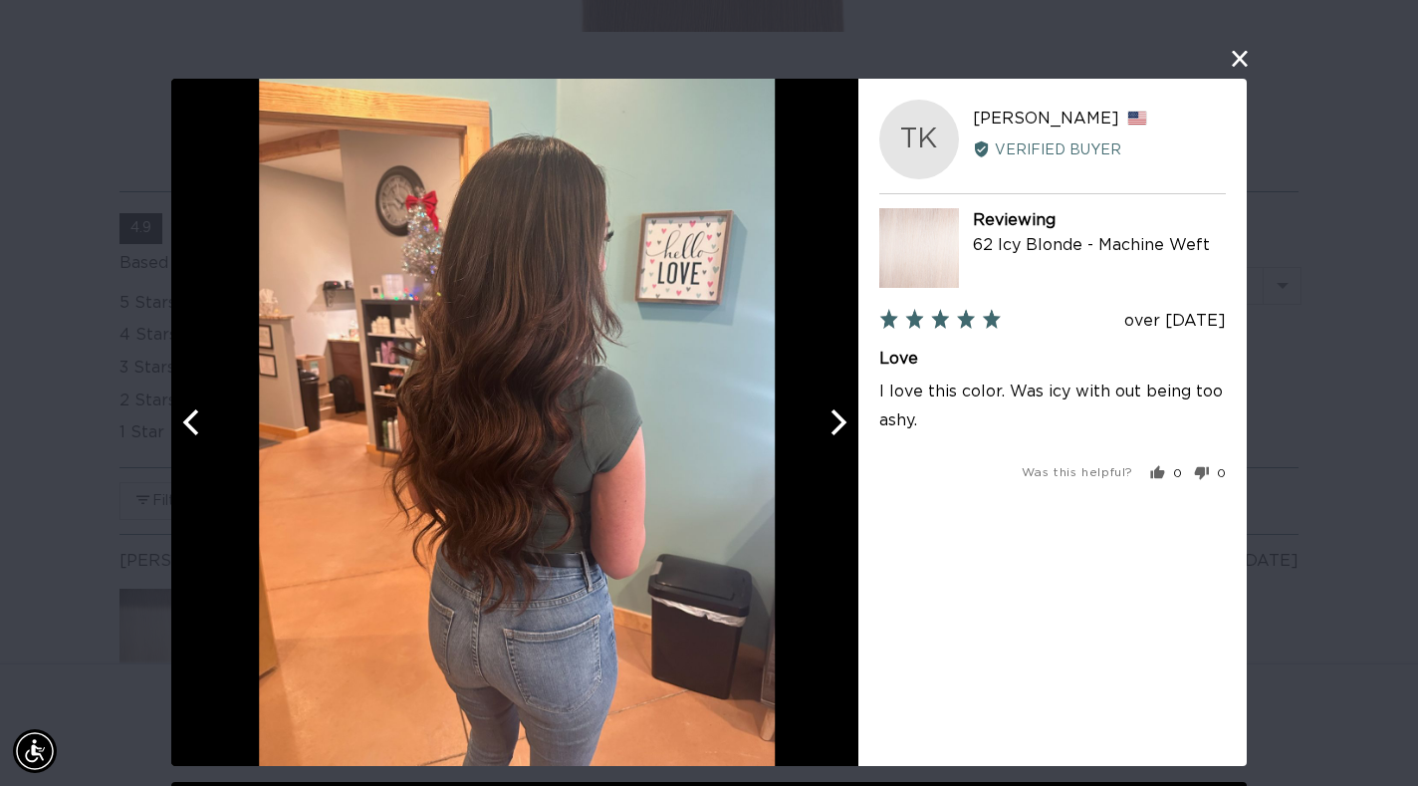
click at [820, 439] on button "Next" at bounding box center [837, 422] width 44 height 44
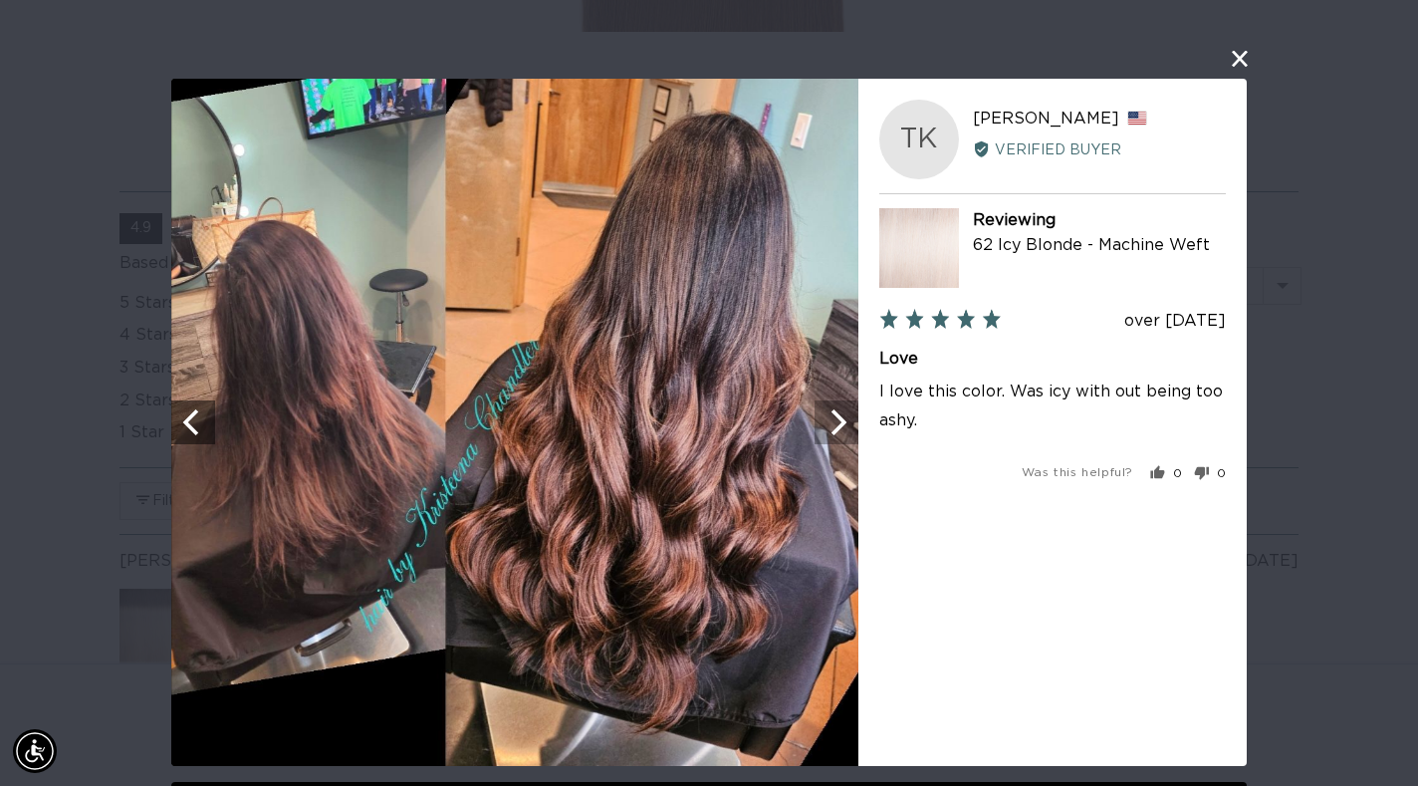
click at [824, 434] on icon "Next" at bounding box center [837, 422] width 26 height 26
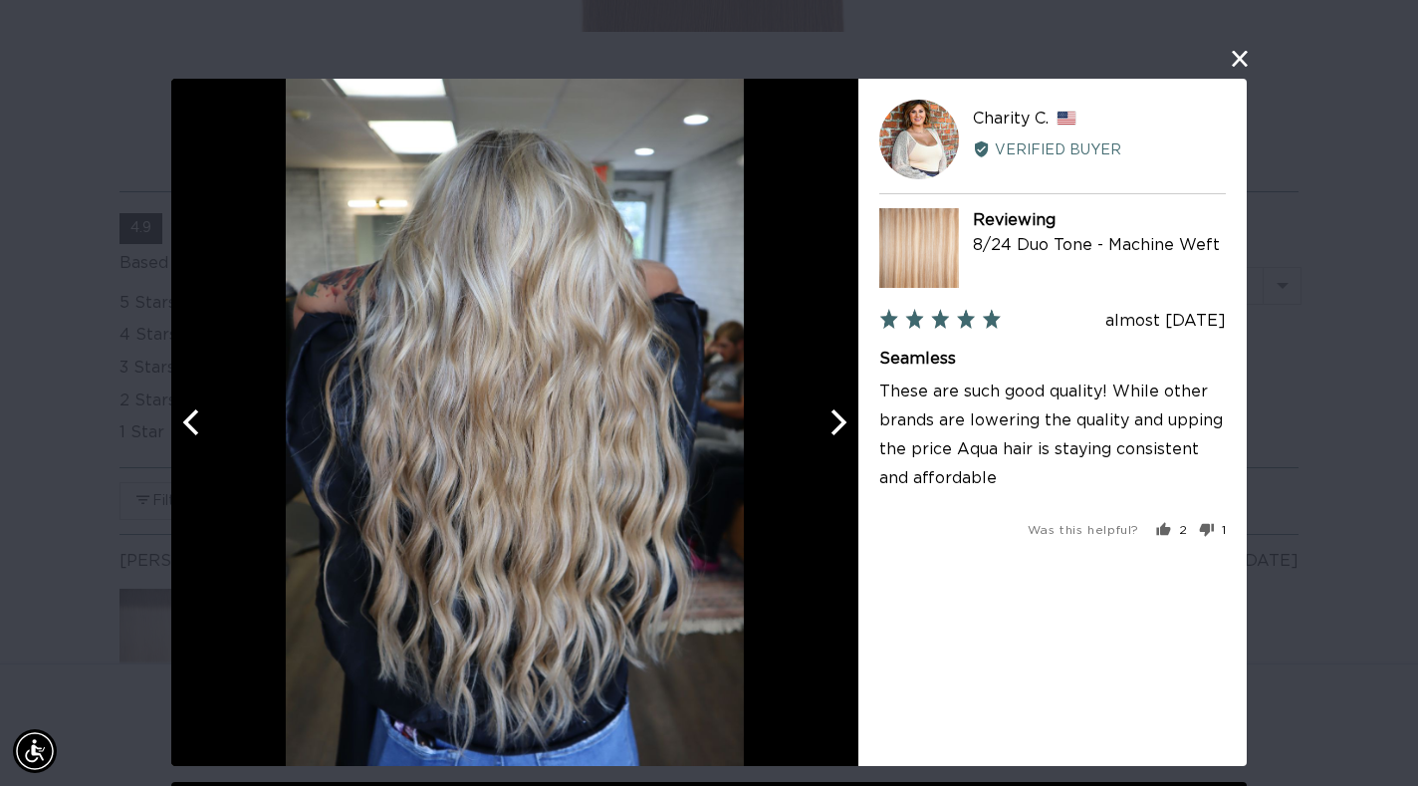
click at [1242, 70] on button "close this modal window" at bounding box center [1240, 59] width 24 height 24
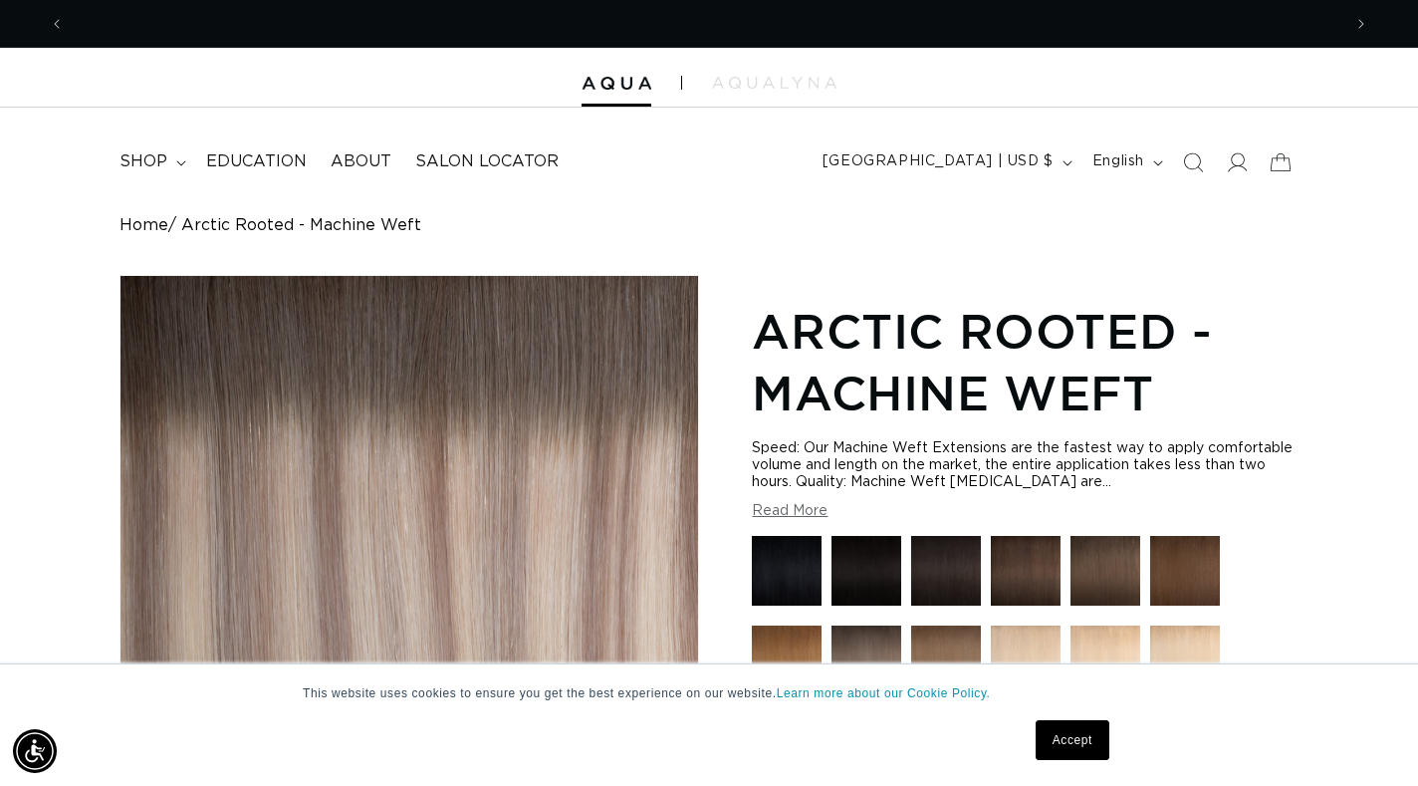
scroll to position [0, 0]
